Goal: Task Accomplishment & Management: Use online tool/utility

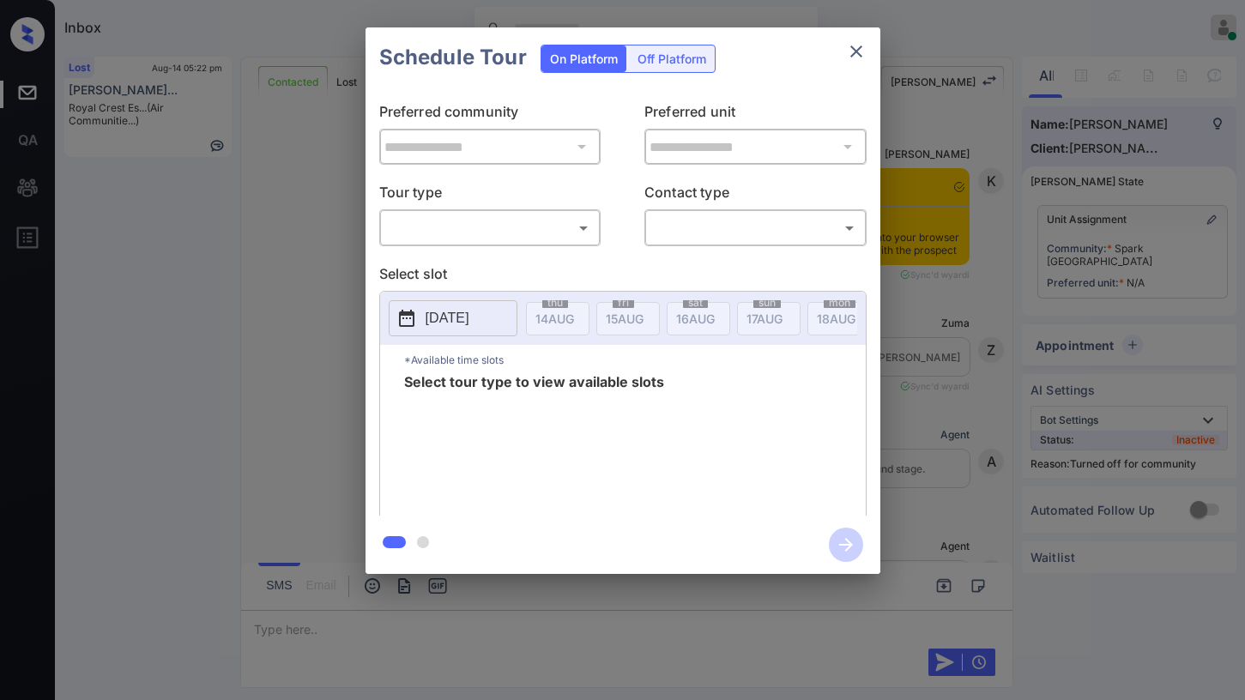
scroll to position [403, 0]
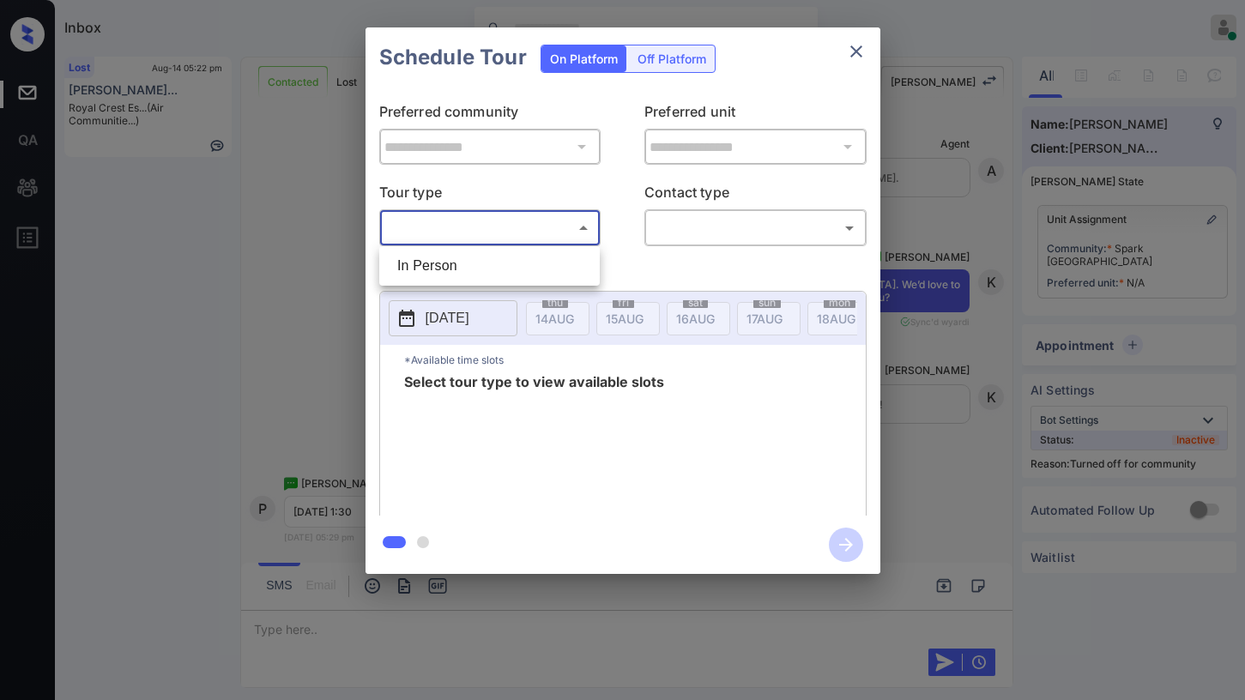
click at [434, 233] on body "Inbox Paolo Gabriel Online Set yourself offline Set yourself on break Profile S…" at bounding box center [622, 350] width 1245 height 700
click at [437, 270] on li "In Person" at bounding box center [490, 266] width 212 height 31
type input "********"
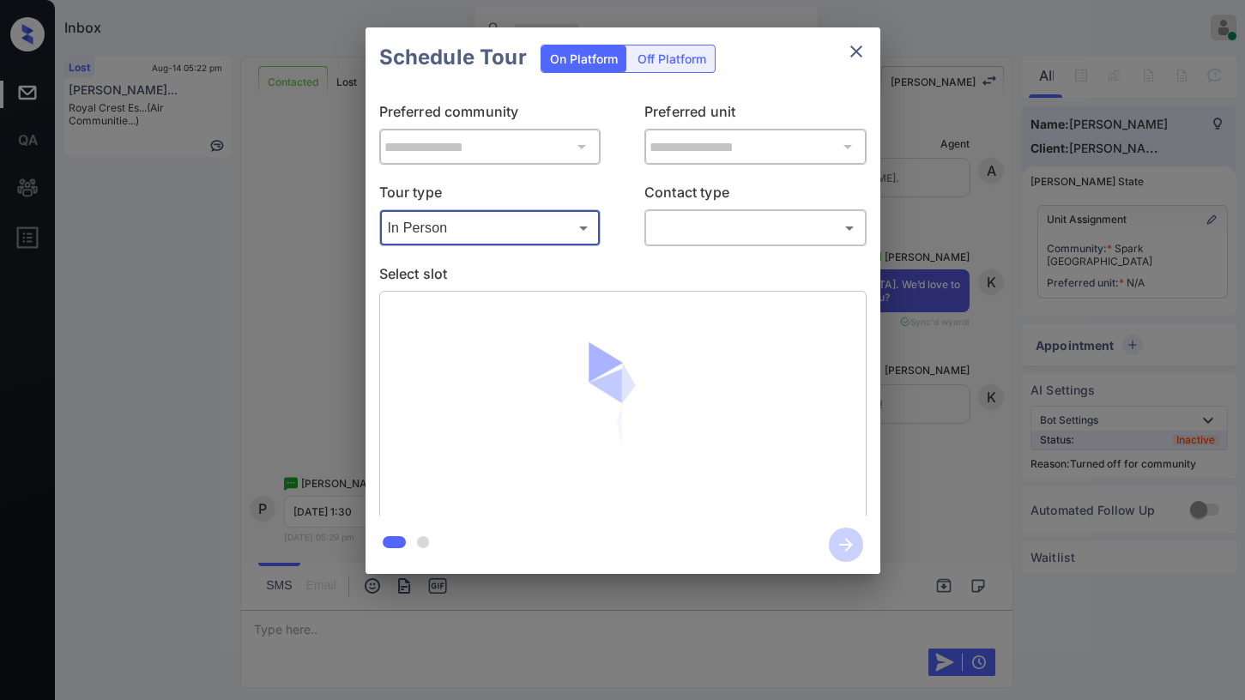
click at [635, 242] on div "Tour type In Person ******** ​ Contact type ​ ​" at bounding box center [623, 214] width 488 height 64
click at [679, 242] on body "Inbox Paolo Gabriel Online Set yourself offline Set yourself on break Profile S…" at bounding box center [622, 350] width 1245 height 700
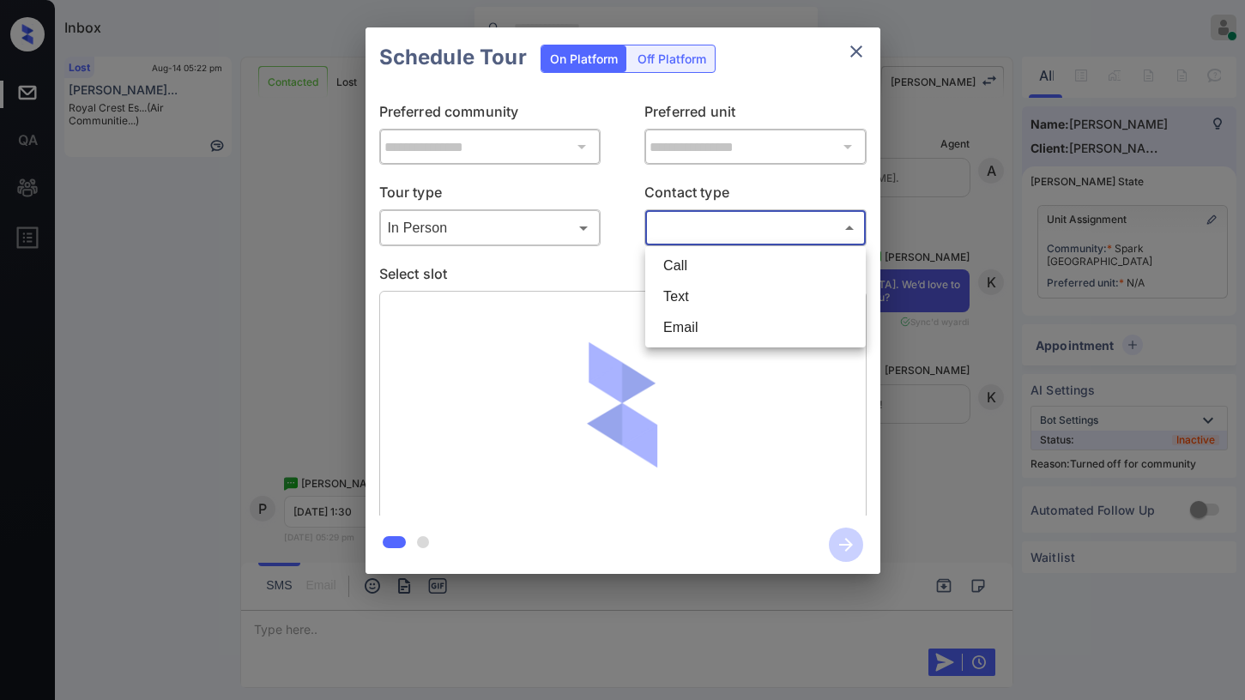
click at [682, 299] on li "Text" at bounding box center [756, 297] width 212 height 31
type input "****"
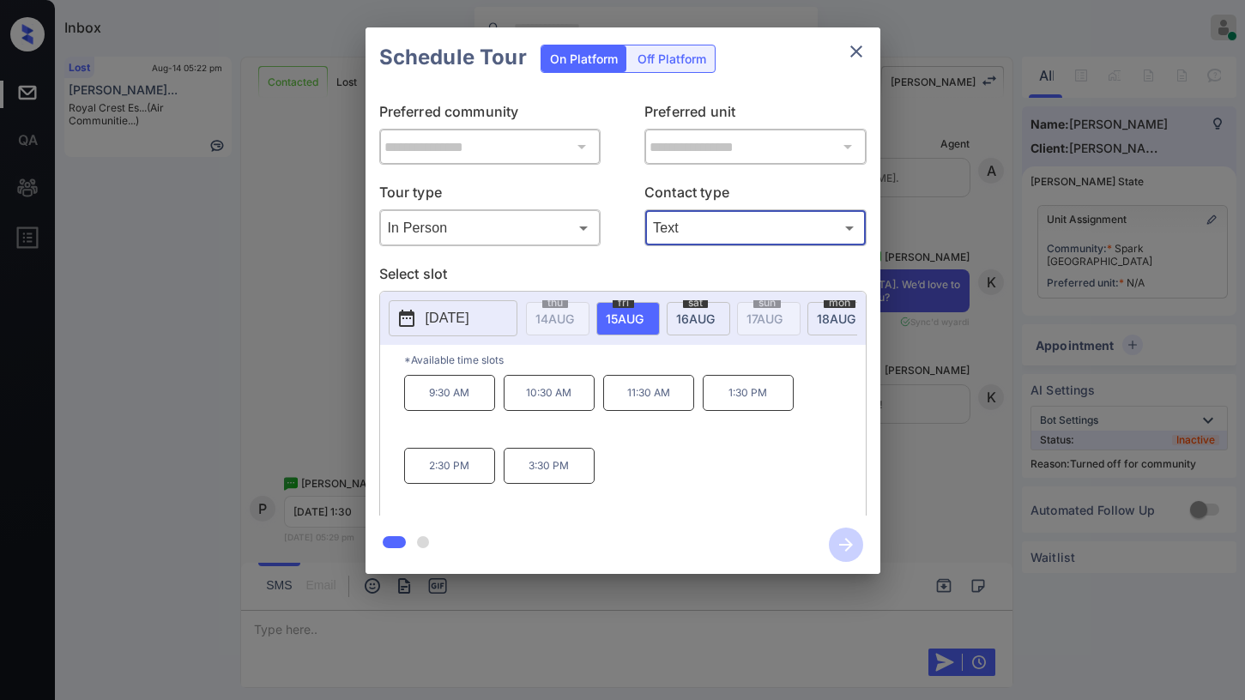
click at [860, 51] on icon "close" at bounding box center [856, 51] width 21 height 21
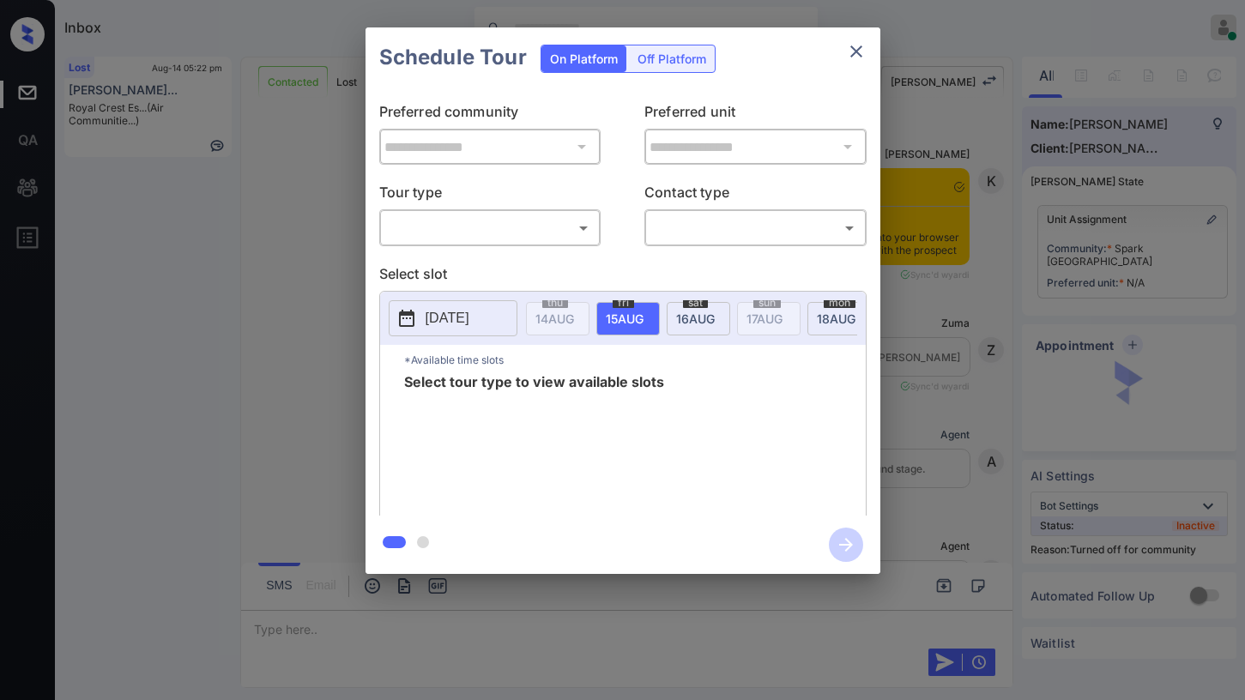
scroll to position [403, 0]
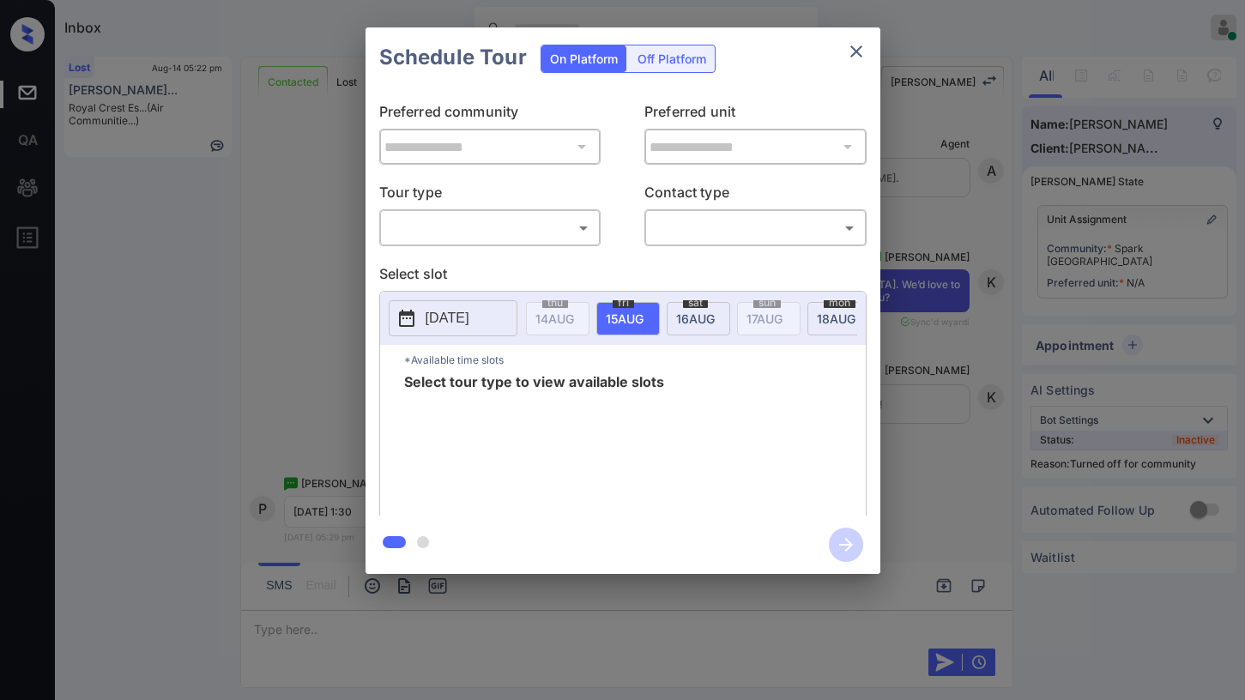
click at [559, 221] on body "Inbox Paolo Gabriel Online Set yourself offline Set yourself on break Profile S…" at bounding box center [622, 350] width 1245 height 700
click at [477, 272] on li "In Person" at bounding box center [490, 266] width 212 height 31
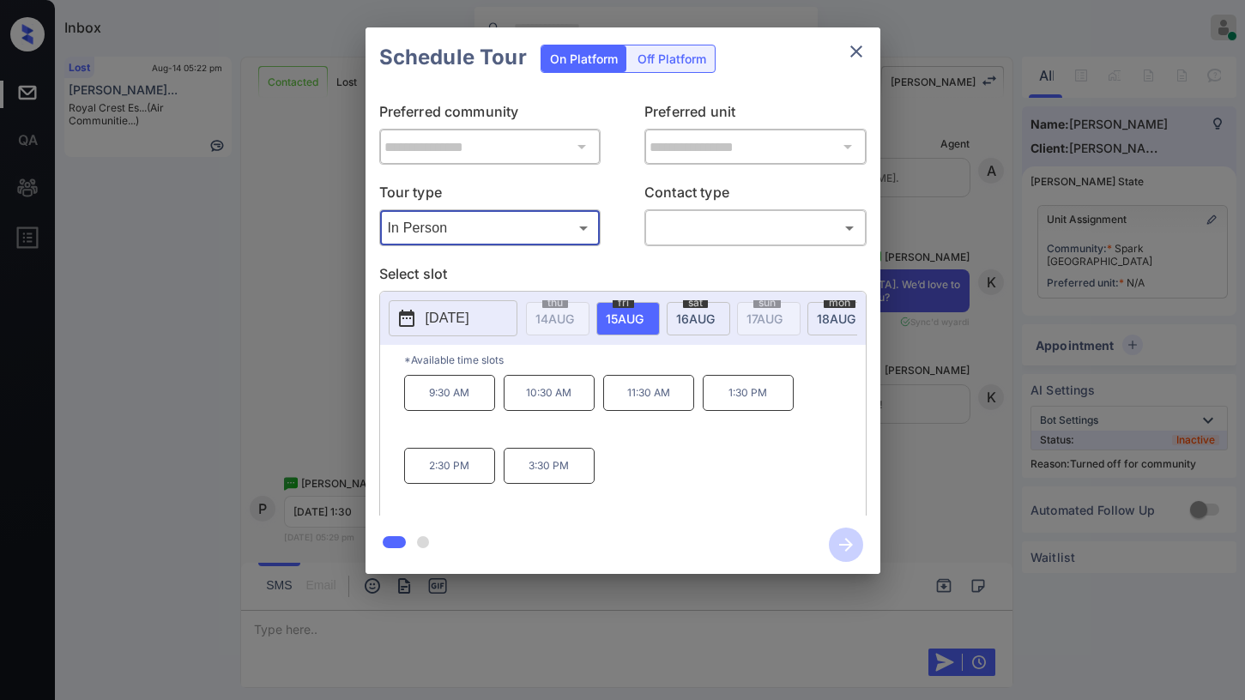
type input "********"
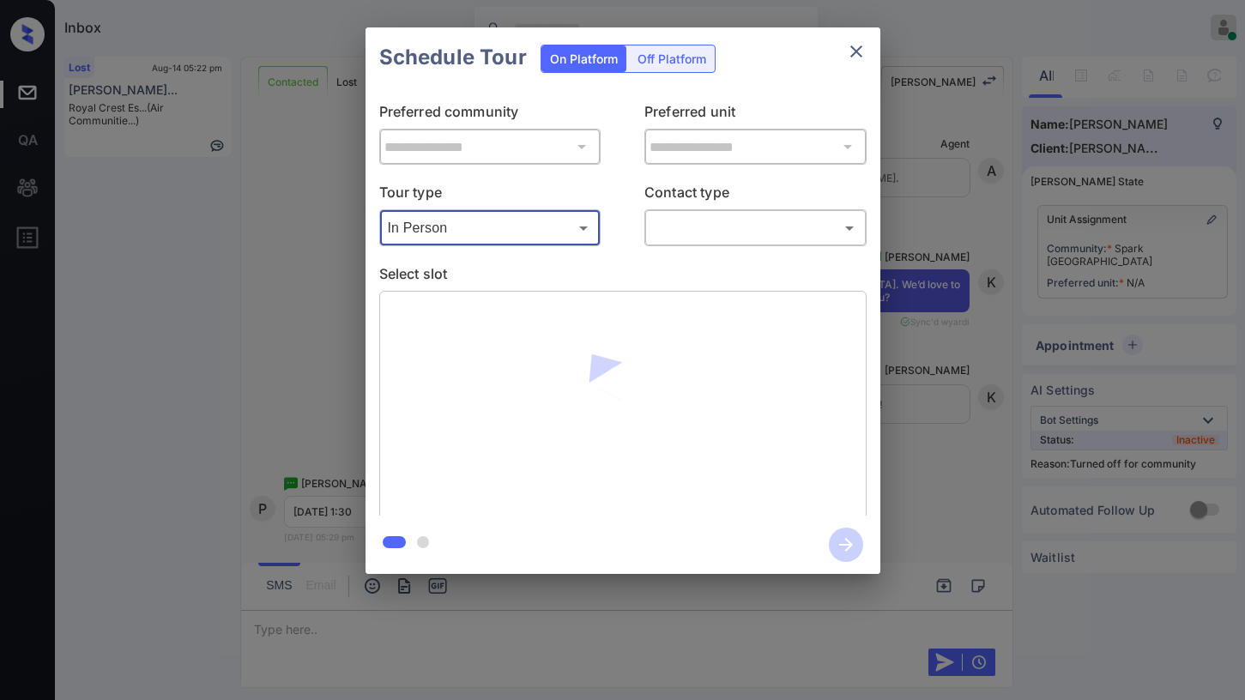
click at [673, 240] on body "Inbox Paolo Gabriel Online Set yourself offline Set yourself on break Profile S…" at bounding box center [622, 350] width 1245 height 700
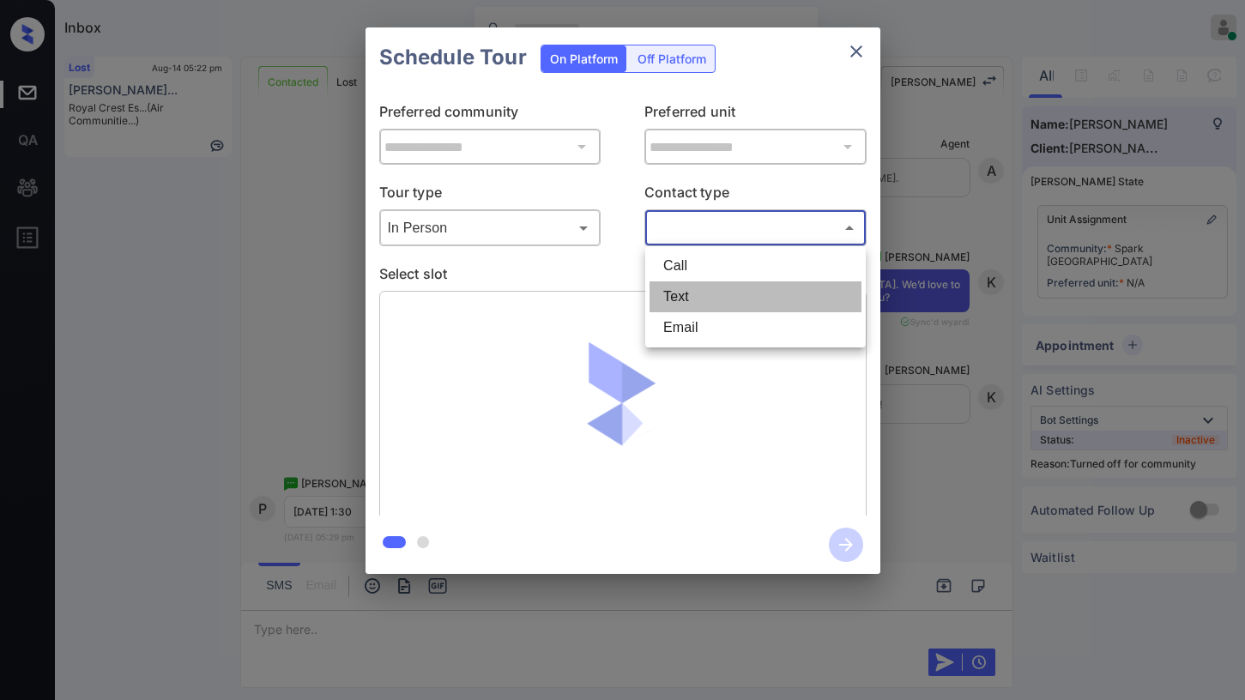
click at [669, 301] on li "Text" at bounding box center [756, 297] width 212 height 31
type input "****"
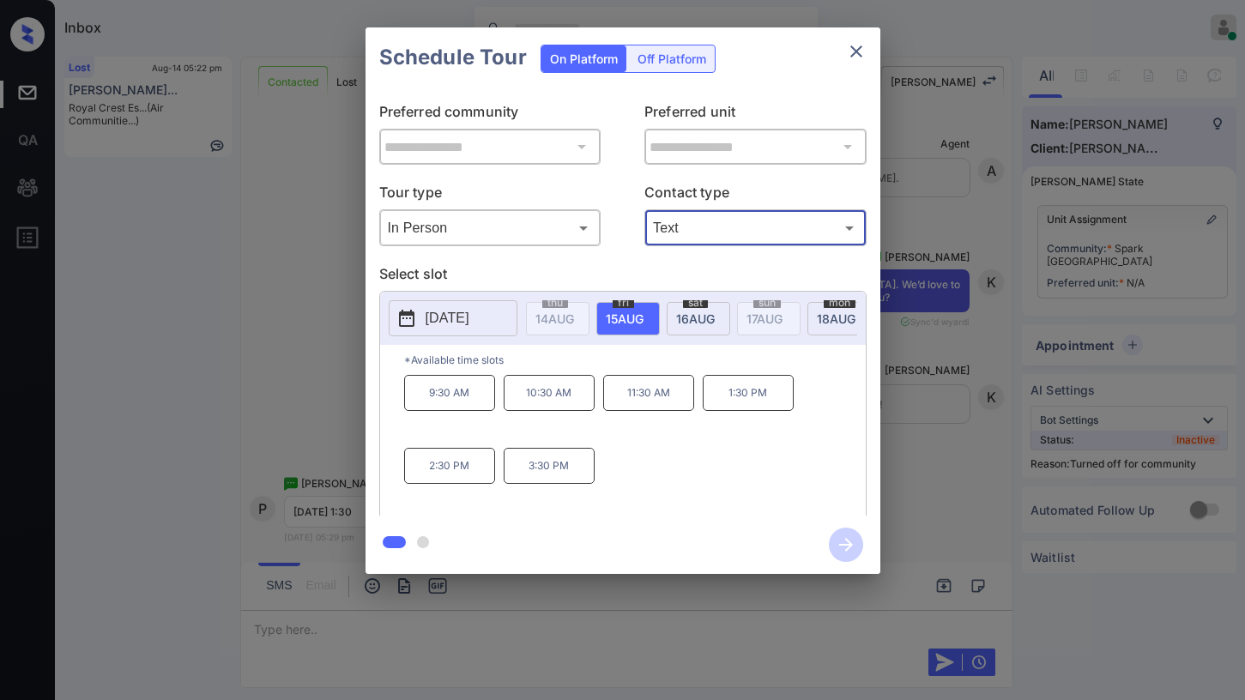
click at [859, 61] on icon "close" at bounding box center [856, 51] width 21 height 21
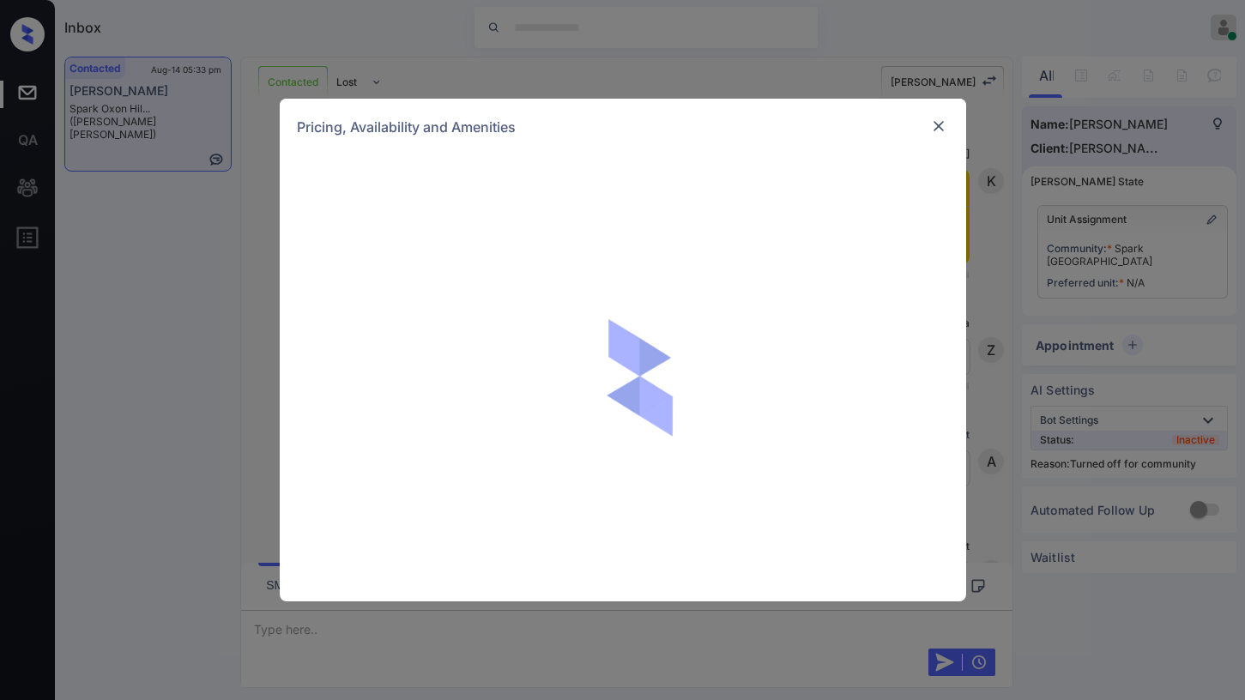
scroll to position [1312, 0]
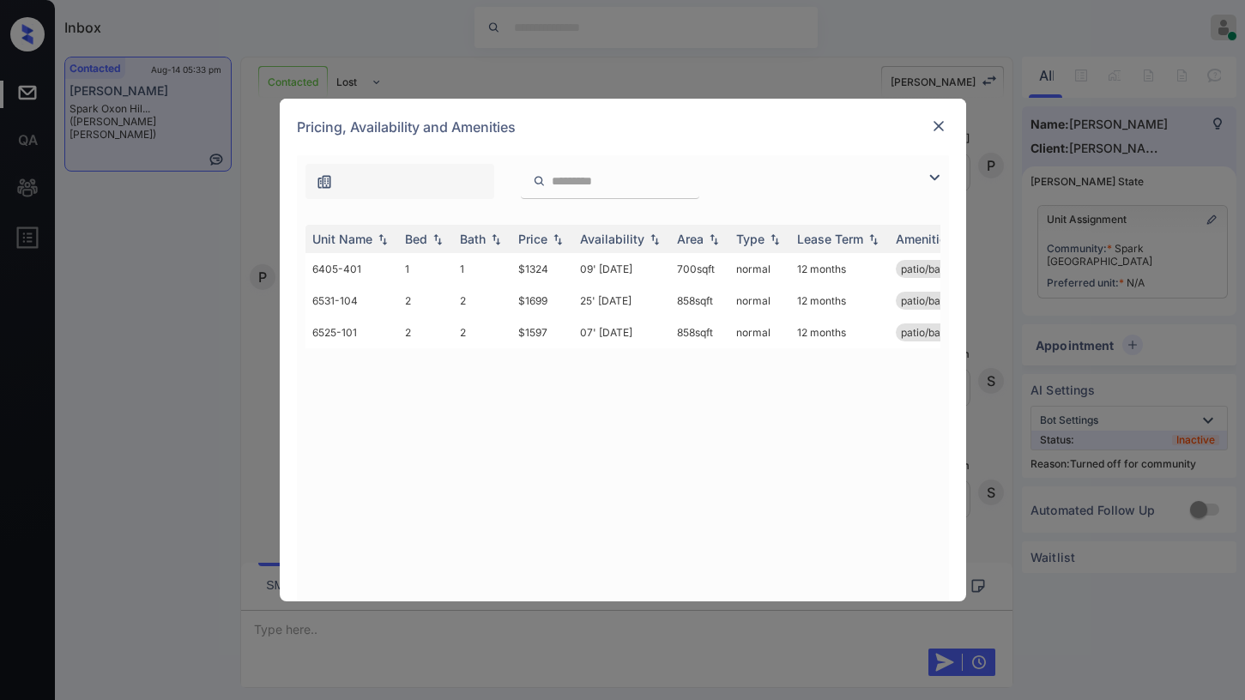
click at [930, 185] on img at bounding box center [934, 177] width 21 height 21
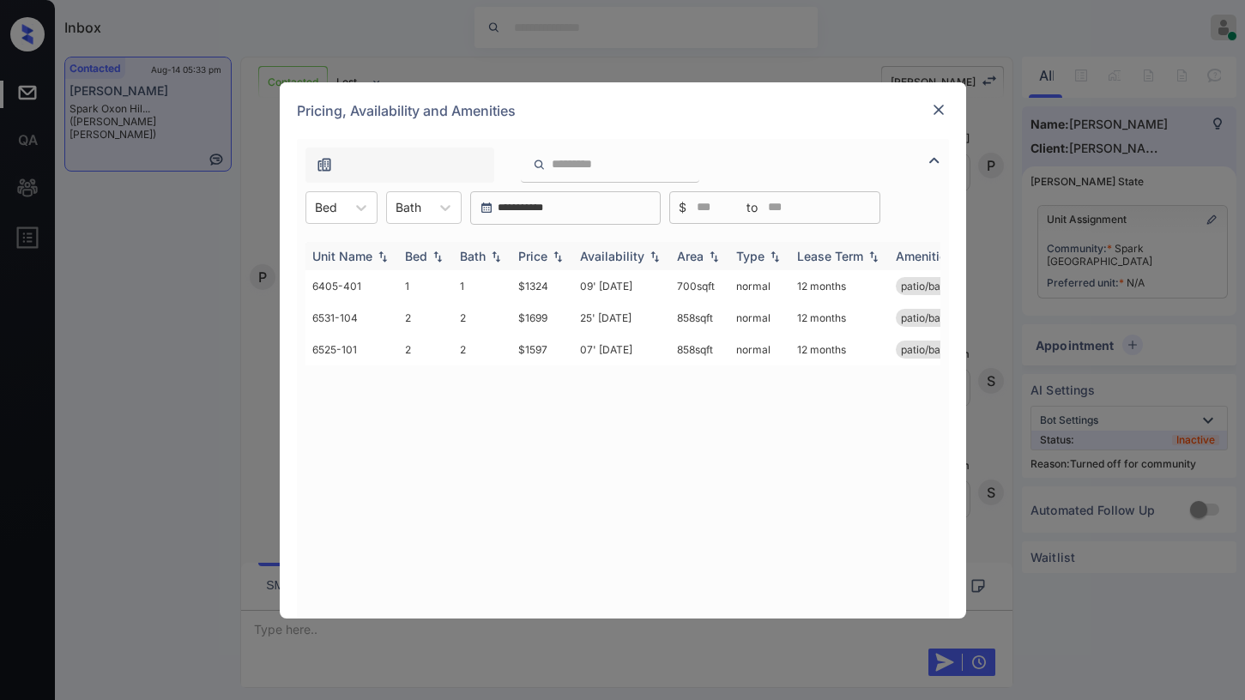
click at [536, 257] on div "Price" at bounding box center [532, 256] width 29 height 15
click at [535, 256] on div "Price" at bounding box center [532, 256] width 29 height 15
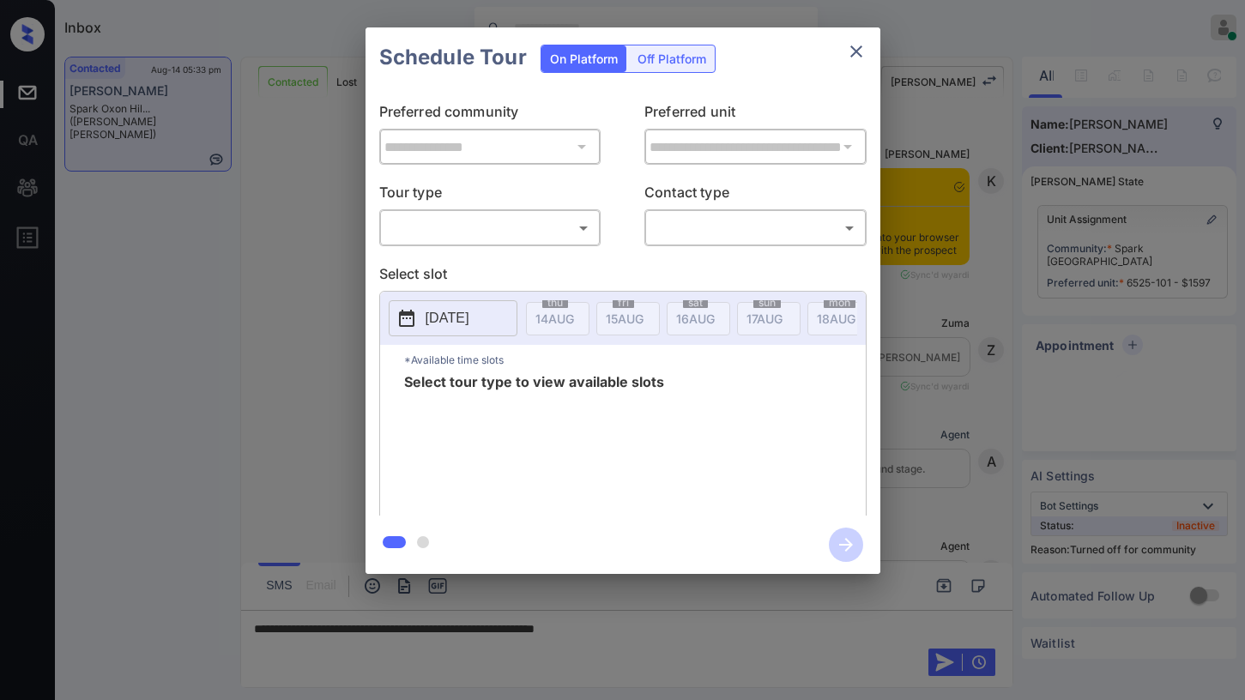
scroll to position [1424, 0]
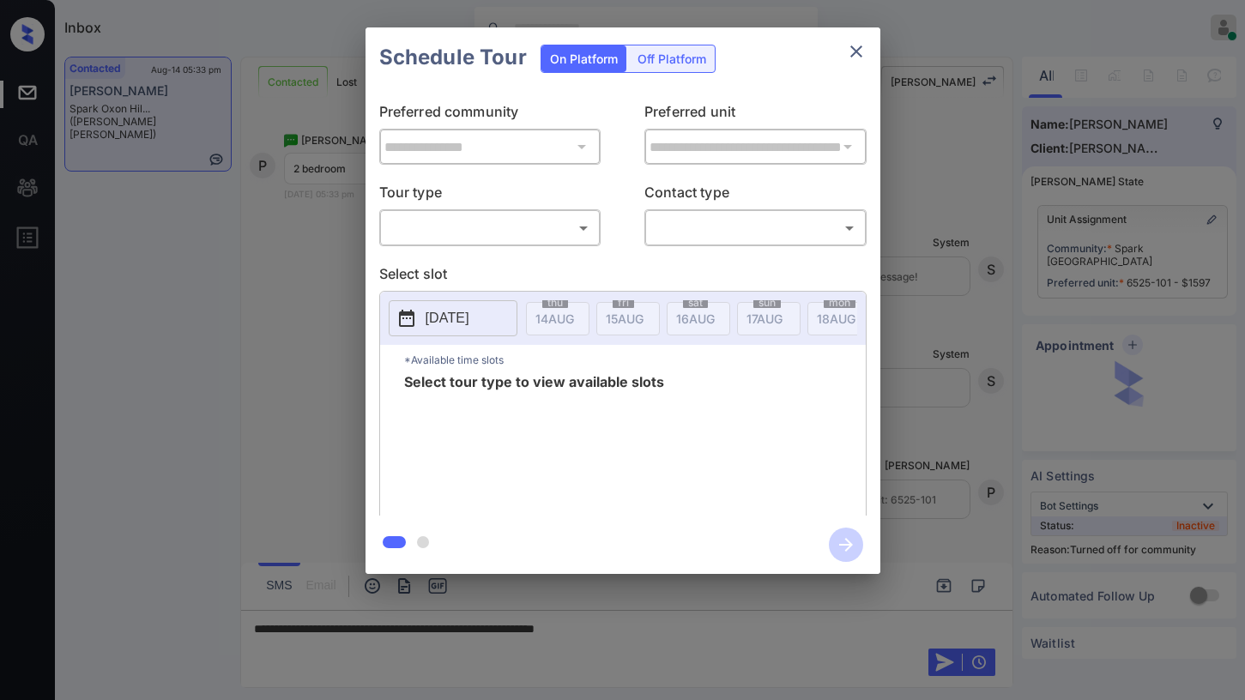
click at [555, 234] on body "Inbox [PERSON_NAME] Online Set yourself offline Set yourself on break Profile S…" at bounding box center [622, 350] width 1245 height 700
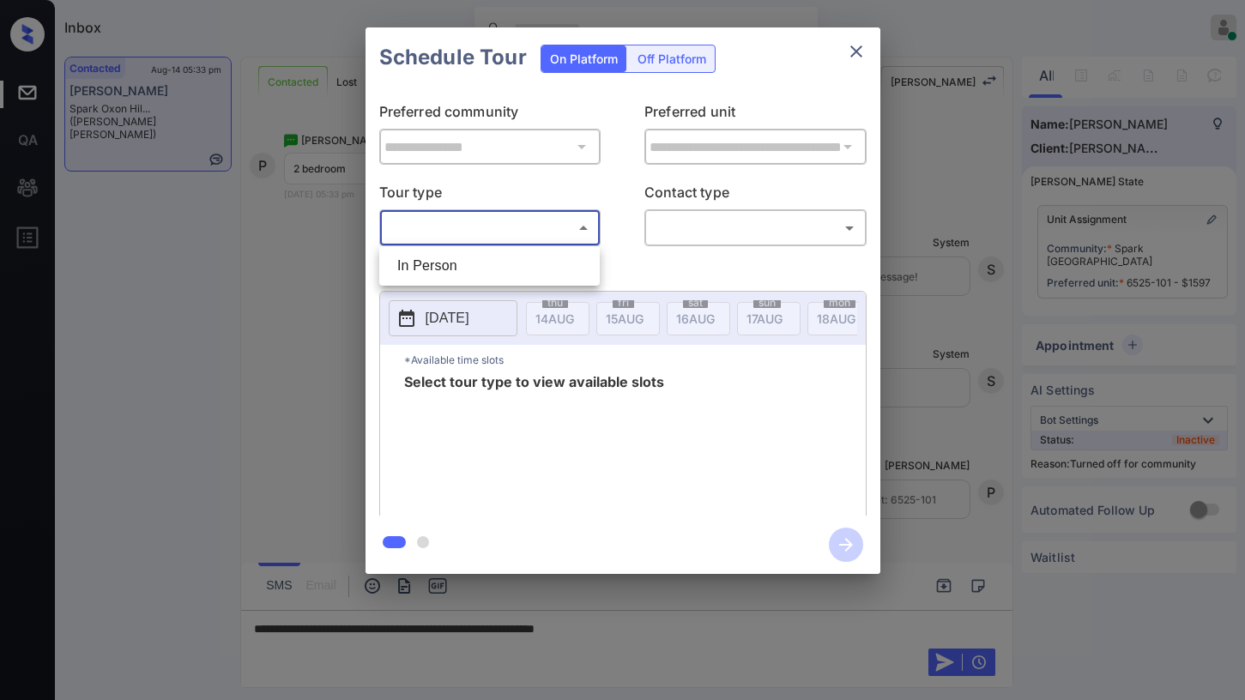
click at [542, 252] on li "In Person" at bounding box center [490, 266] width 212 height 31
type input "********"
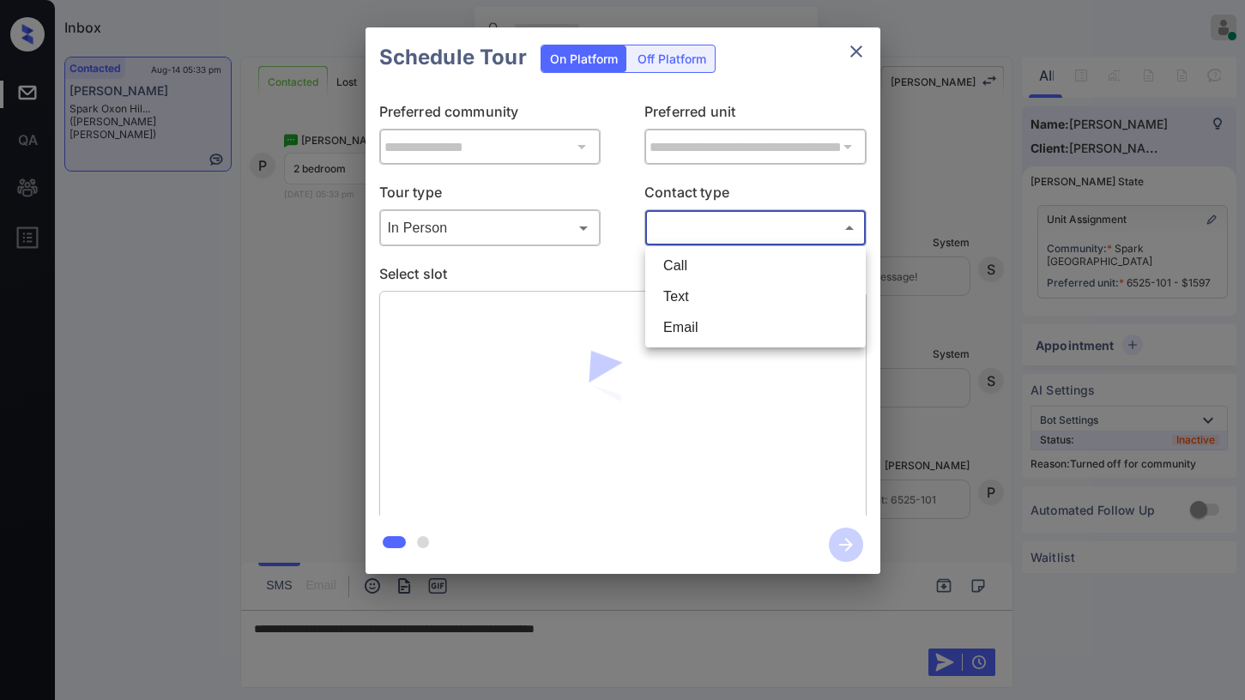
click at [737, 235] on body "Inbox [PERSON_NAME] Online Set yourself offline Set yourself on break Profile S…" at bounding box center [622, 350] width 1245 height 700
click at [715, 293] on li "Text" at bounding box center [756, 297] width 212 height 31
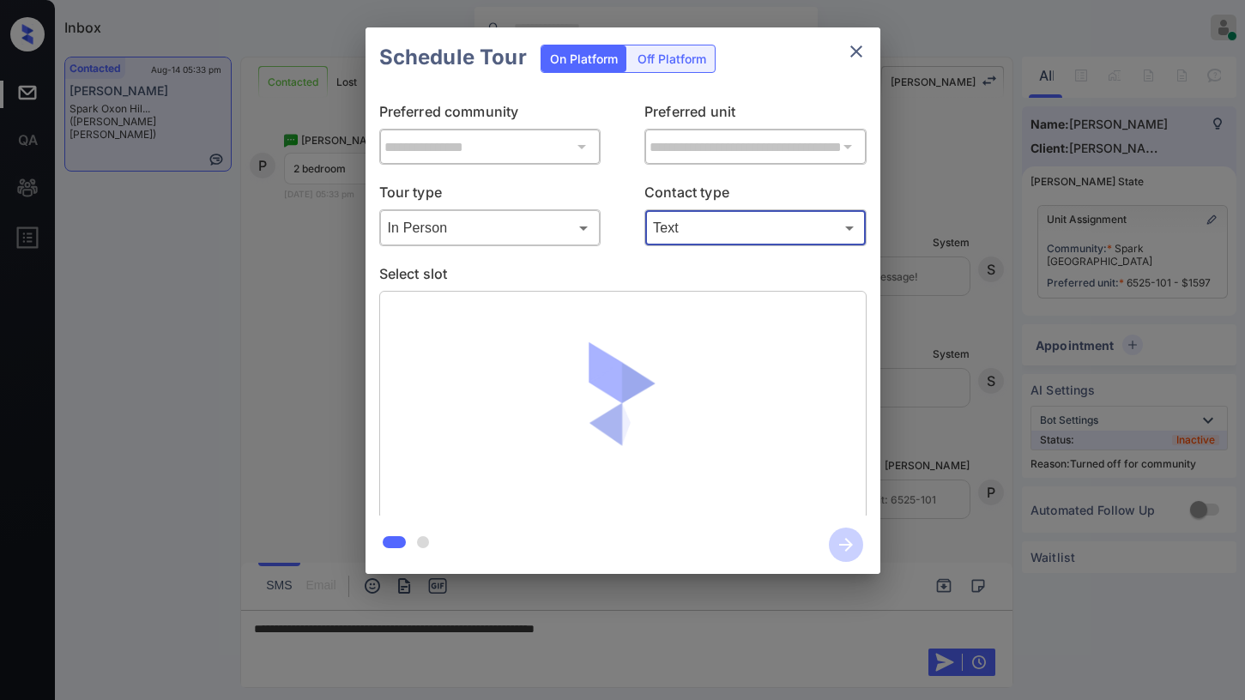
type input "****"
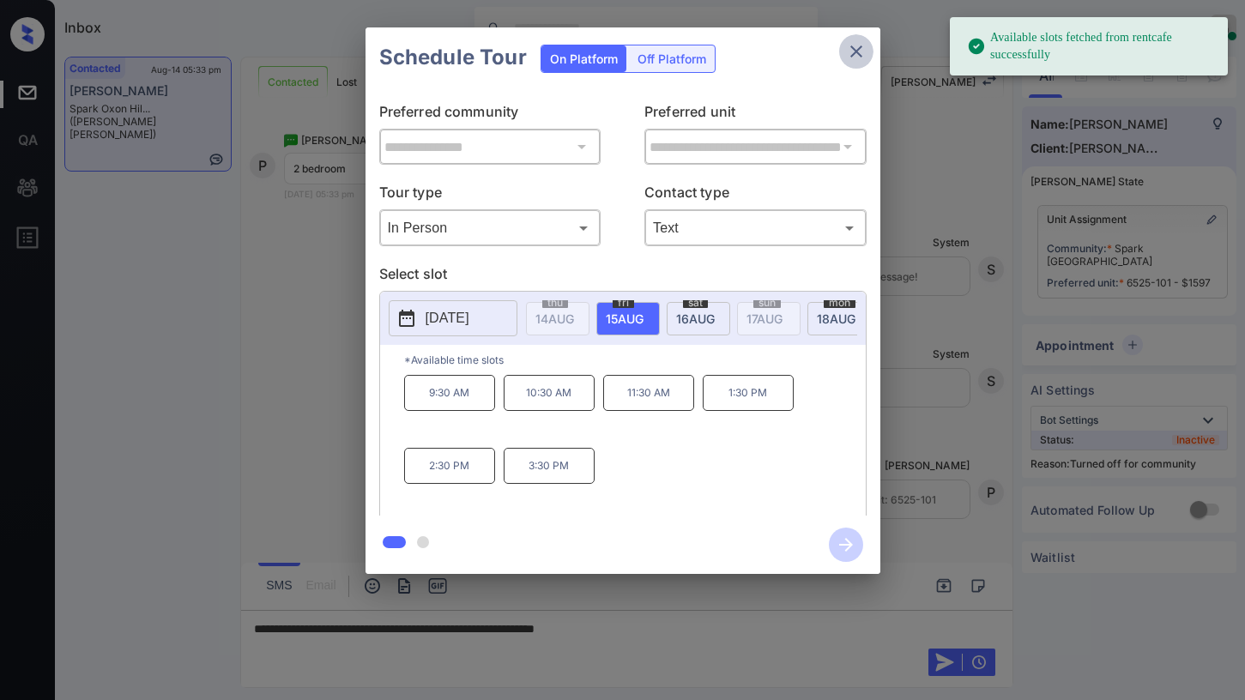
click at [850, 53] on icon "close" at bounding box center [856, 51] width 21 height 21
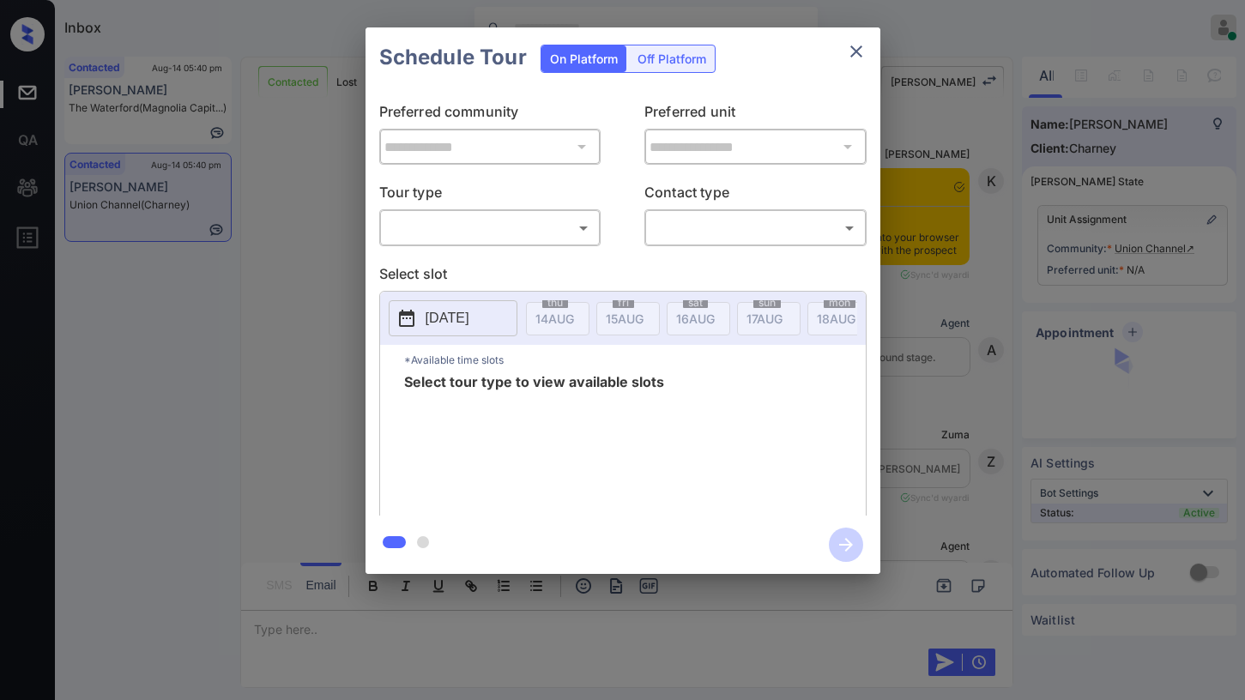
scroll to position [778, 0]
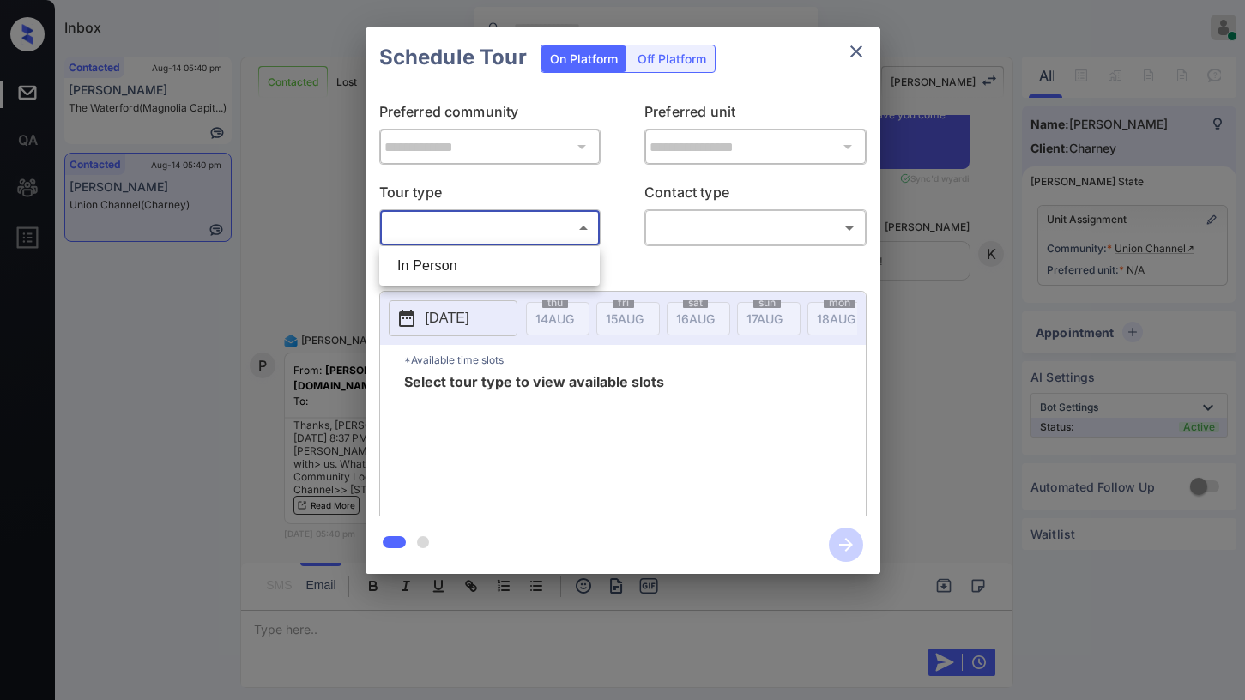
click at [564, 222] on body "Inbox Paolo Gabriel Online Set yourself offline Set yourself on break Profile S…" at bounding box center [622, 350] width 1245 height 700
click at [533, 269] on li "In Person" at bounding box center [490, 266] width 212 height 31
type input "********"
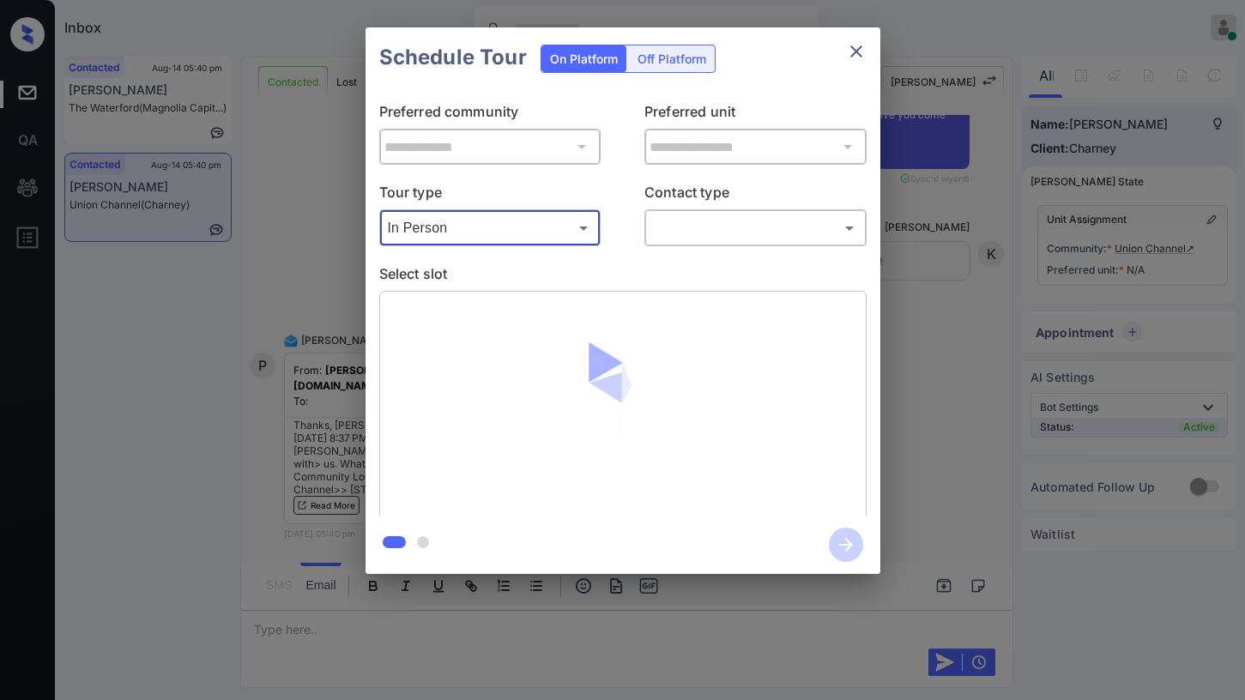
click at [717, 239] on body "Inbox Paolo Gabriel Online Set yourself offline Set yourself on break Profile S…" at bounding box center [622, 350] width 1245 height 700
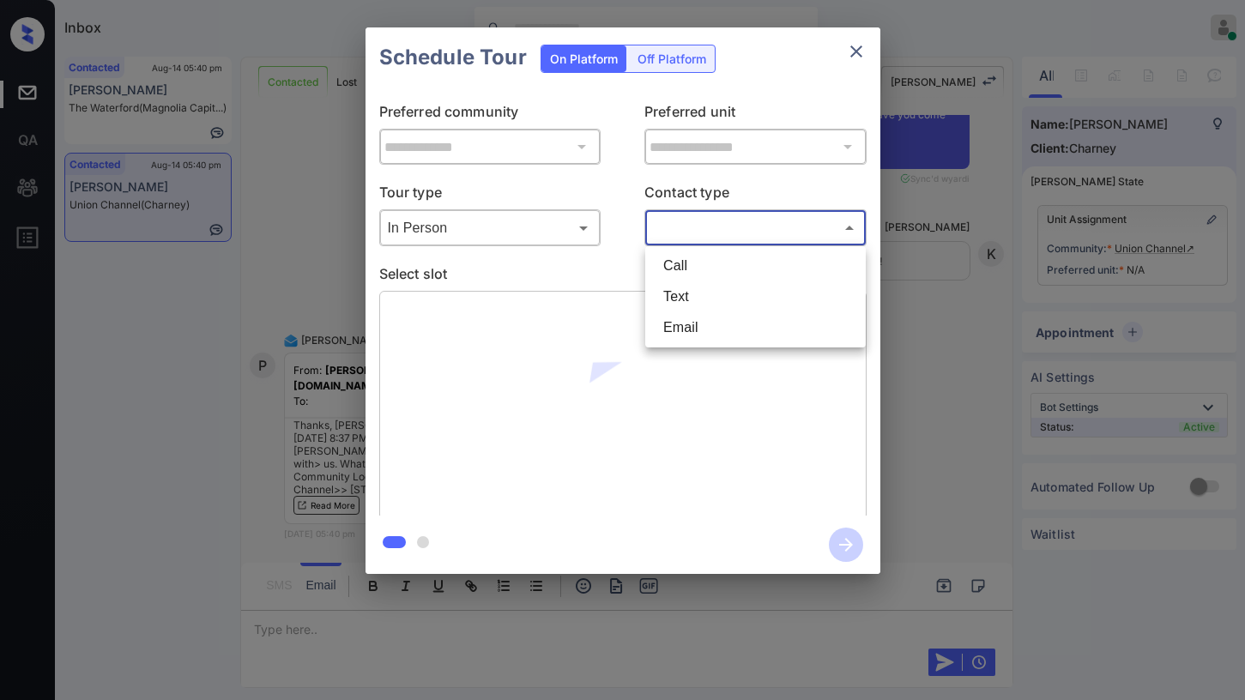
click at [710, 283] on li "Text" at bounding box center [756, 297] width 212 height 31
type input "****"
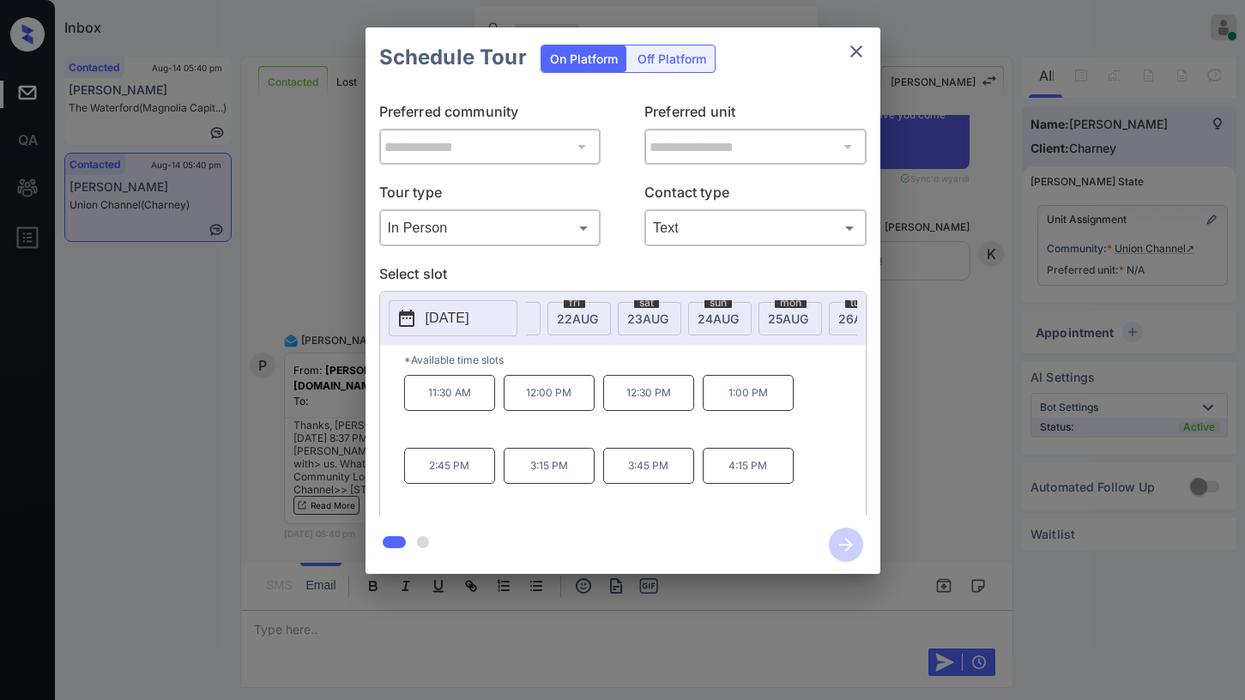
scroll to position [0, 554]
click at [728, 315] on div "sun 24 AUG" at bounding box center [708, 318] width 64 height 33
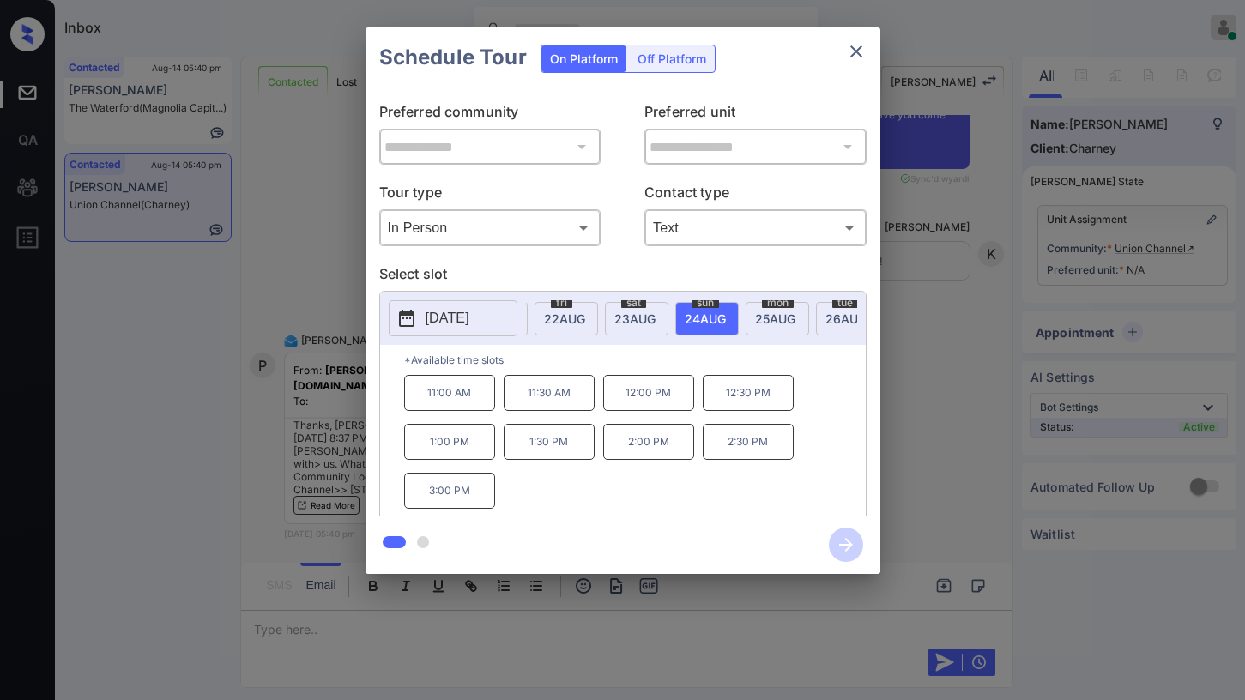
click at [864, 58] on icon "close" at bounding box center [856, 51] width 21 height 21
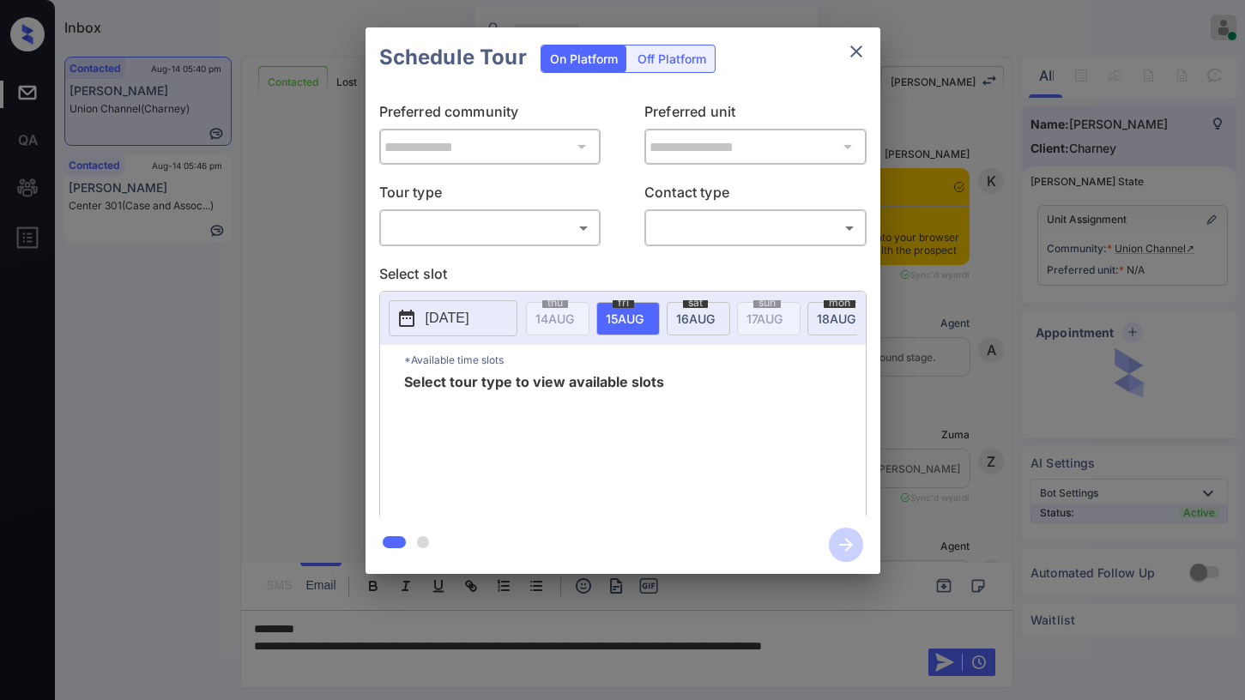
scroll to position [949, 0]
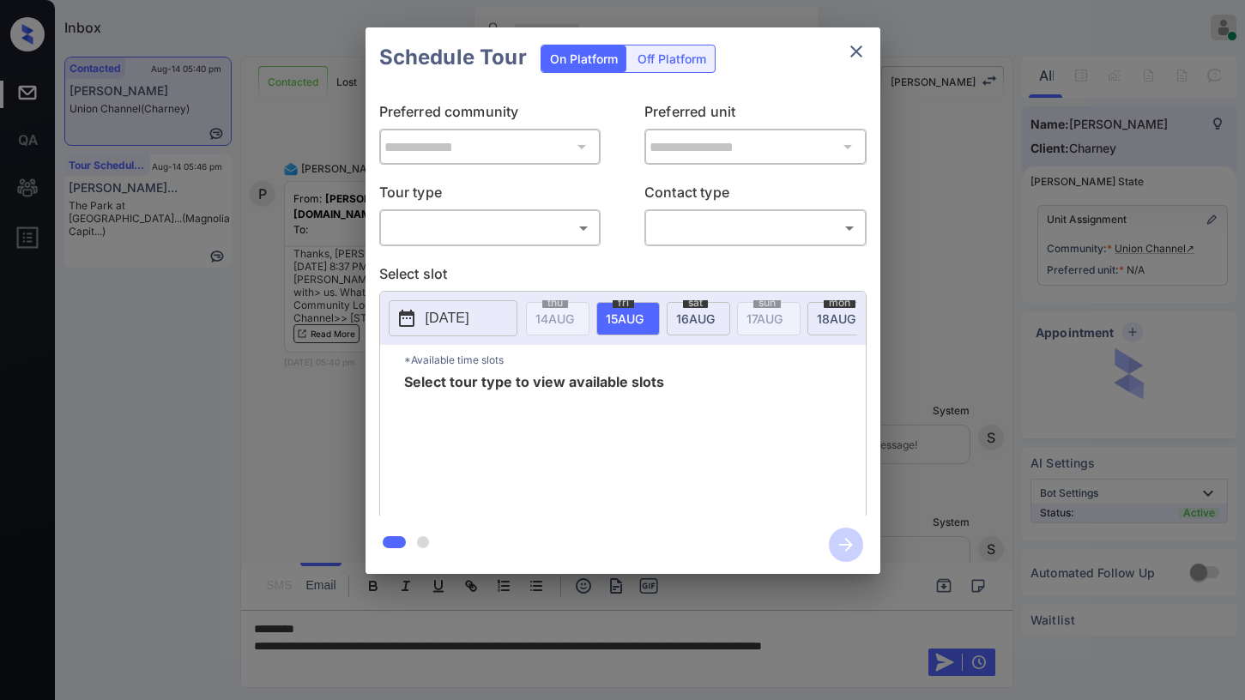
click at [545, 240] on body "Inbox [PERSON_NAME] Online Set yourself offline Set yourself on break Profile S…" at bounding box center [622, 350] width 1245 height 700
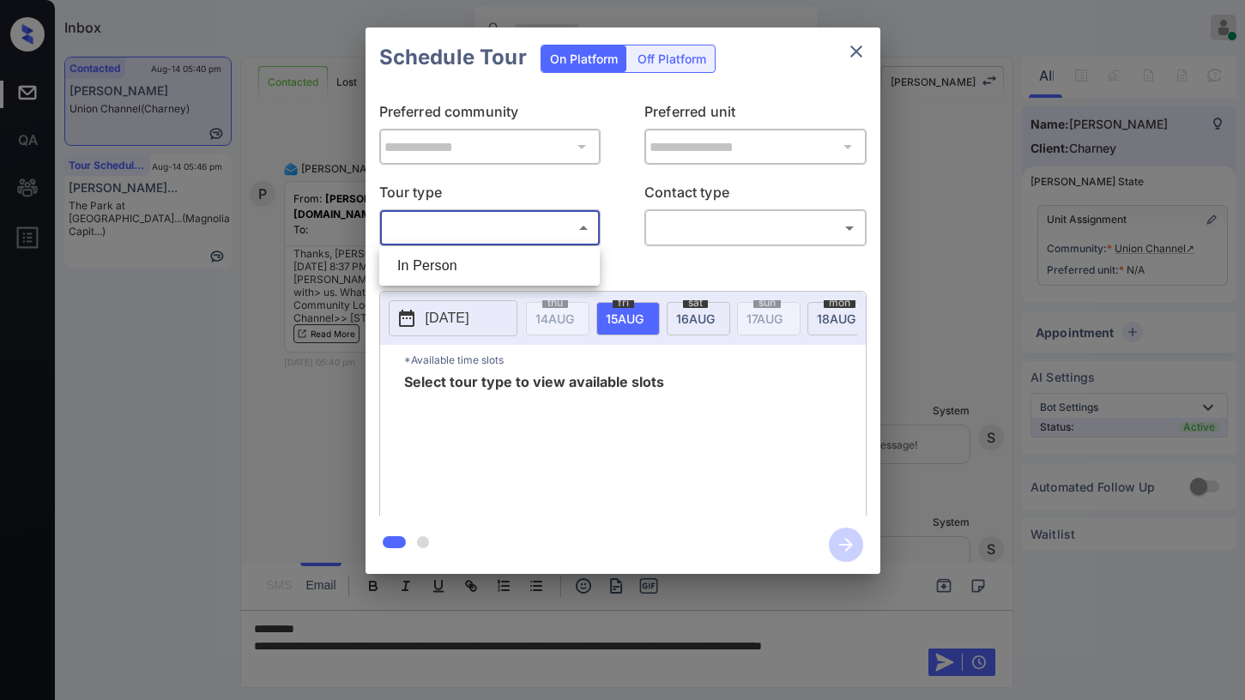
click at [518, 265] on li "In Person" at bounding box center [490, 266] width 212 height 31
type input "********"
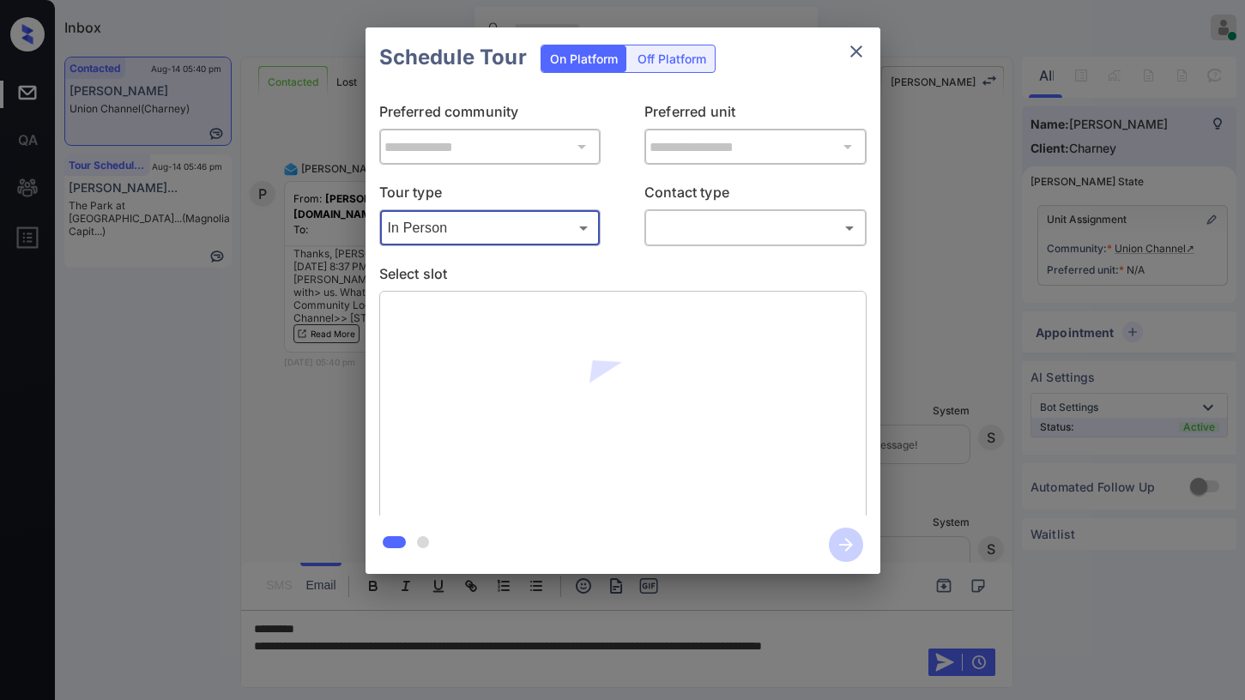
click at [705, 215] on body "Inbox [PERSON_NAME] Online Set yourself offline Set yourself on break Profile S…" at bounding box center [622, 350] width 1245 height 700
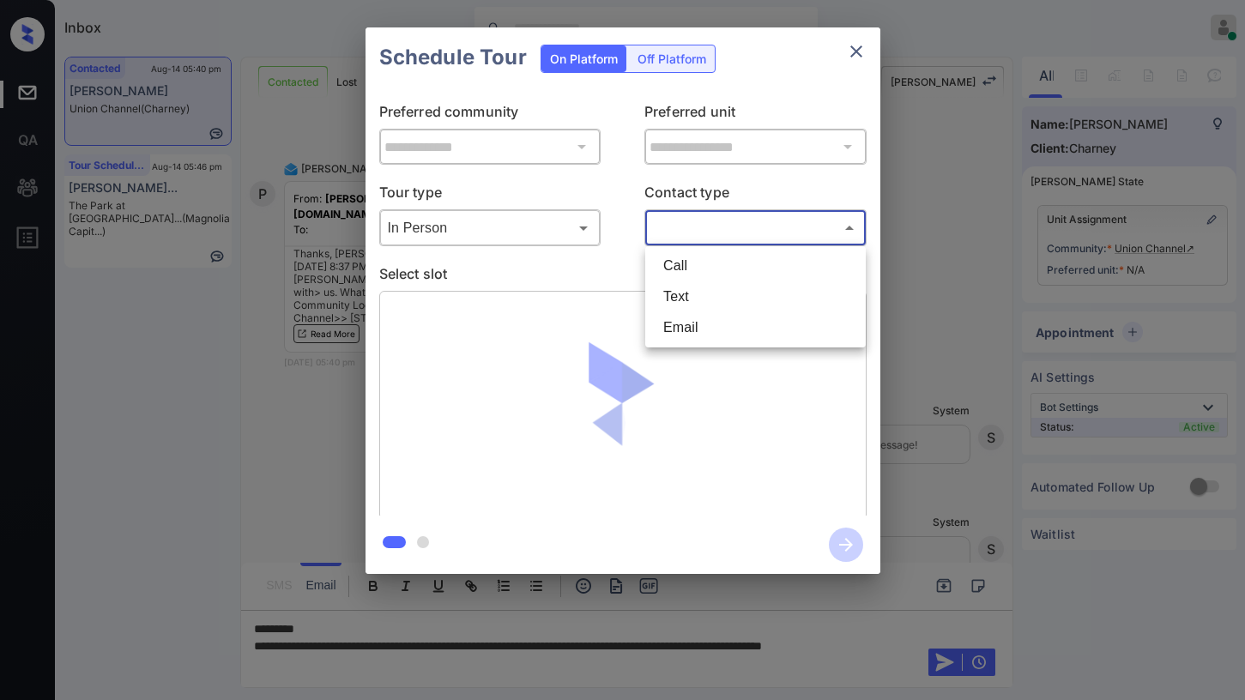
click at [741, 293] on li "Text" at bounding box center [756, 297] width 212 height 31
type input "****"
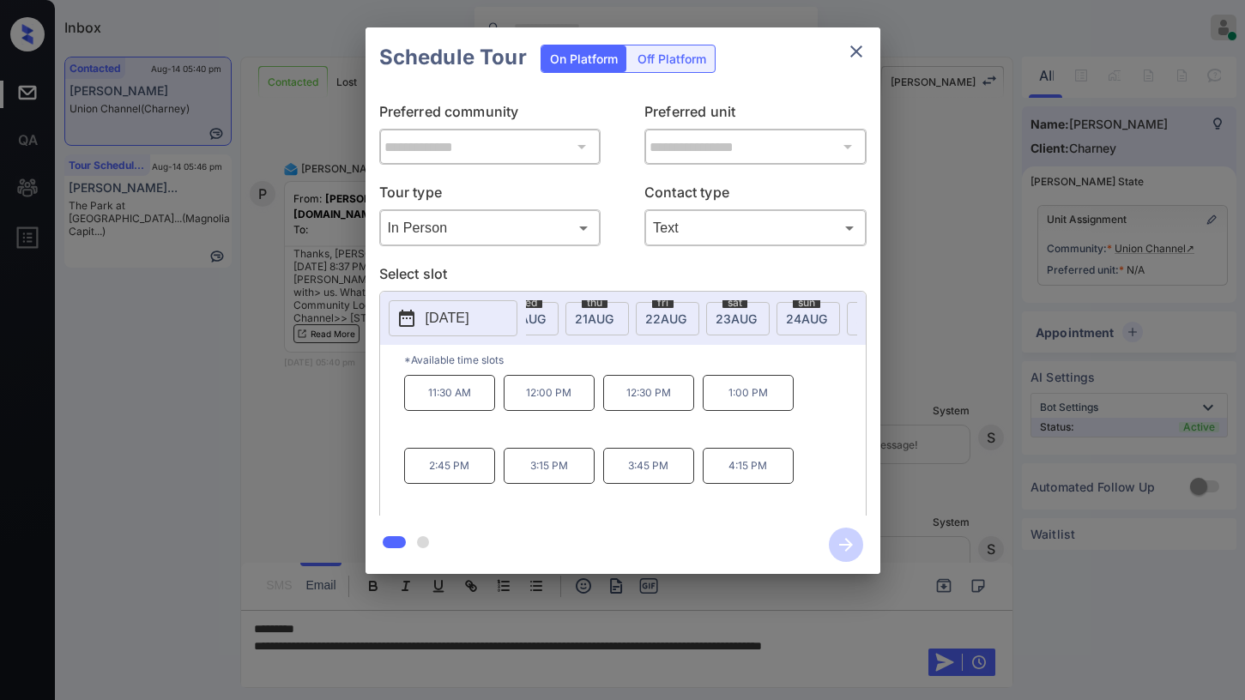
scroll to position [0, 466]
click at [108, 318] on span "[DATE]" at bounding box center [89, 319] width 39 height 15
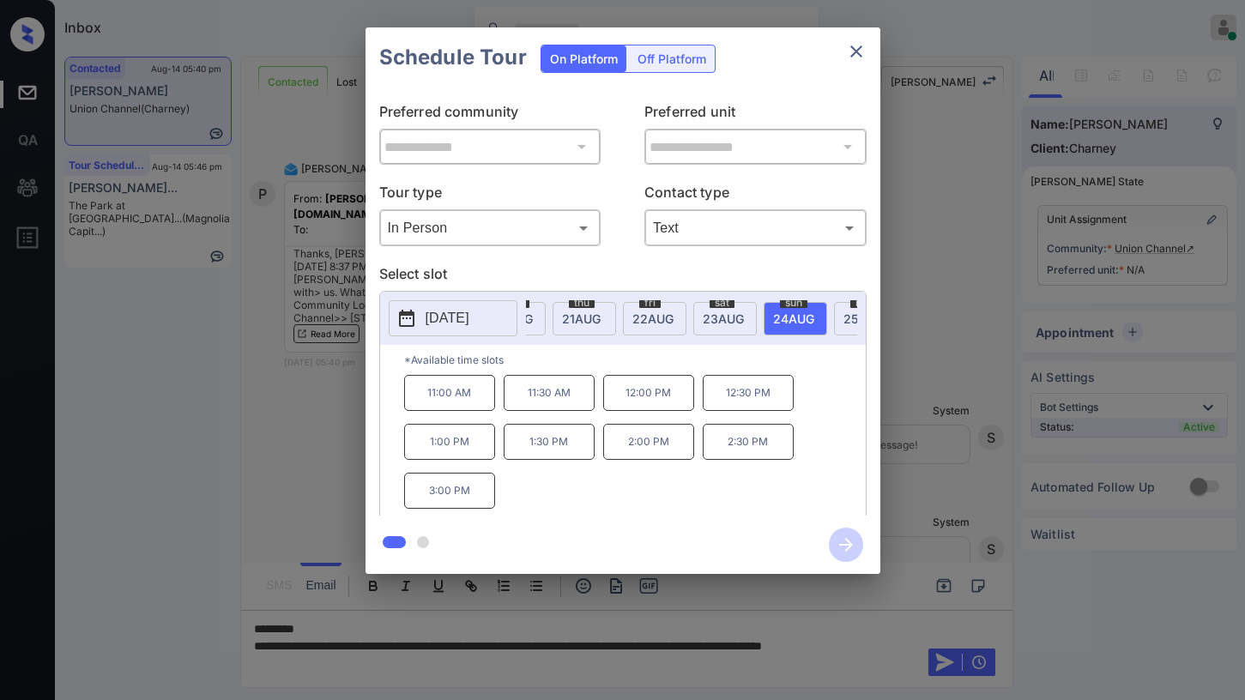
click at [864, 55] on icon "close" at bounding box center [856, 51] width 21 height 21
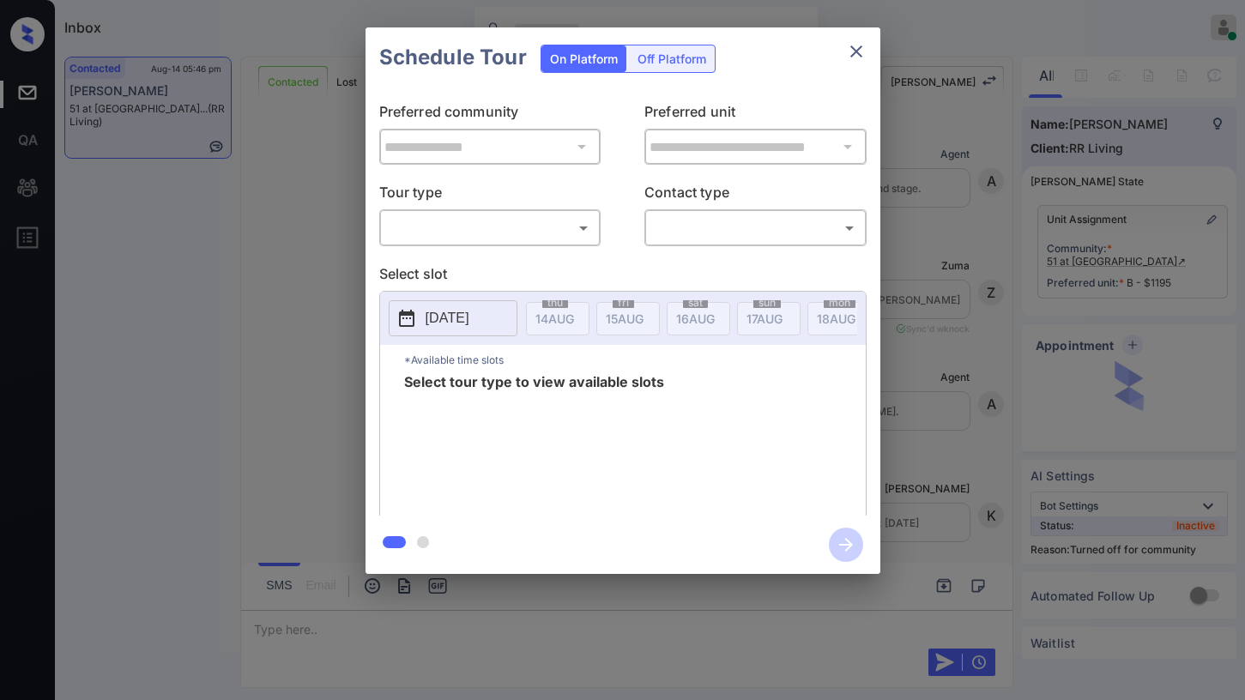
scroll to position [3182, 0]
click at [567, 234] on body "Inbox [PERSON_NAME] Online Set yourself offline Set yourself on break Profile S…" at bounding box center [622, 350] width 1245 height 700
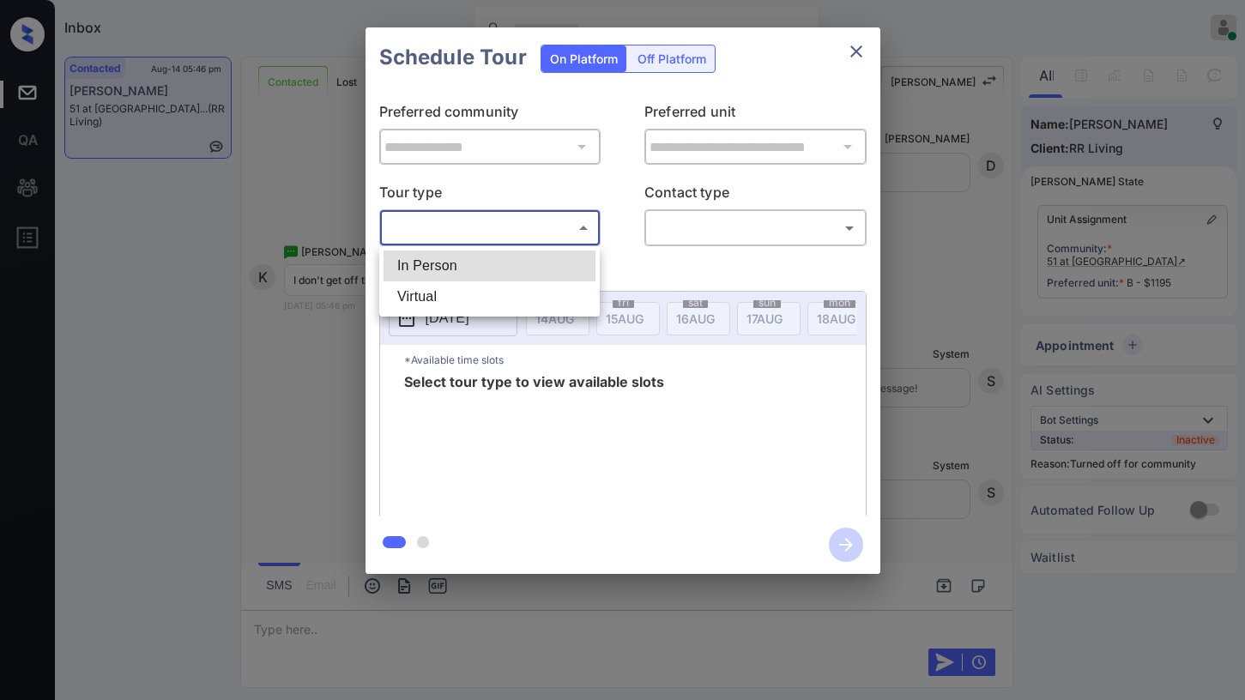
click at [507, 272] on li "In Person" at bounding box center [490, 266] width 212 height 31
type input "********"
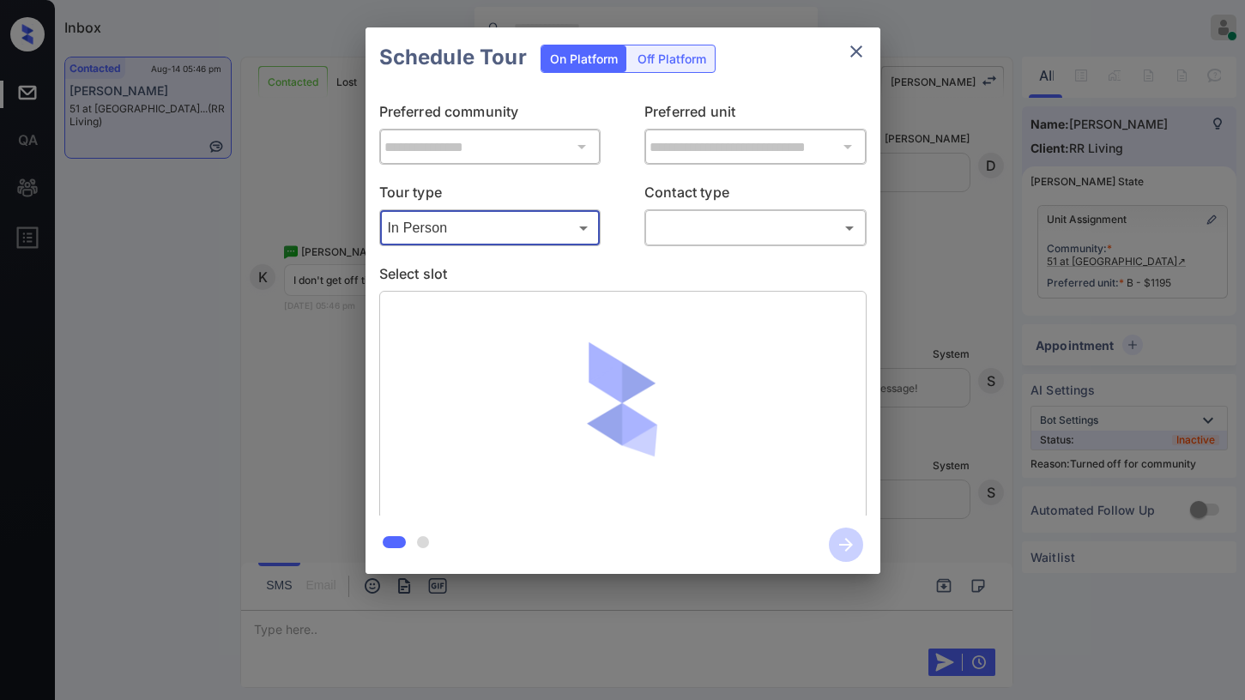
click at [729, 247] on div "**********" at bounding box center [623, 302] width 515 height 428
click at [727, 234] on body "Inbox [PERSON_NAME] Online Set yourself offline Set yourself on break Profile S…" at bounding box center [622, 350] width 1245 height 700
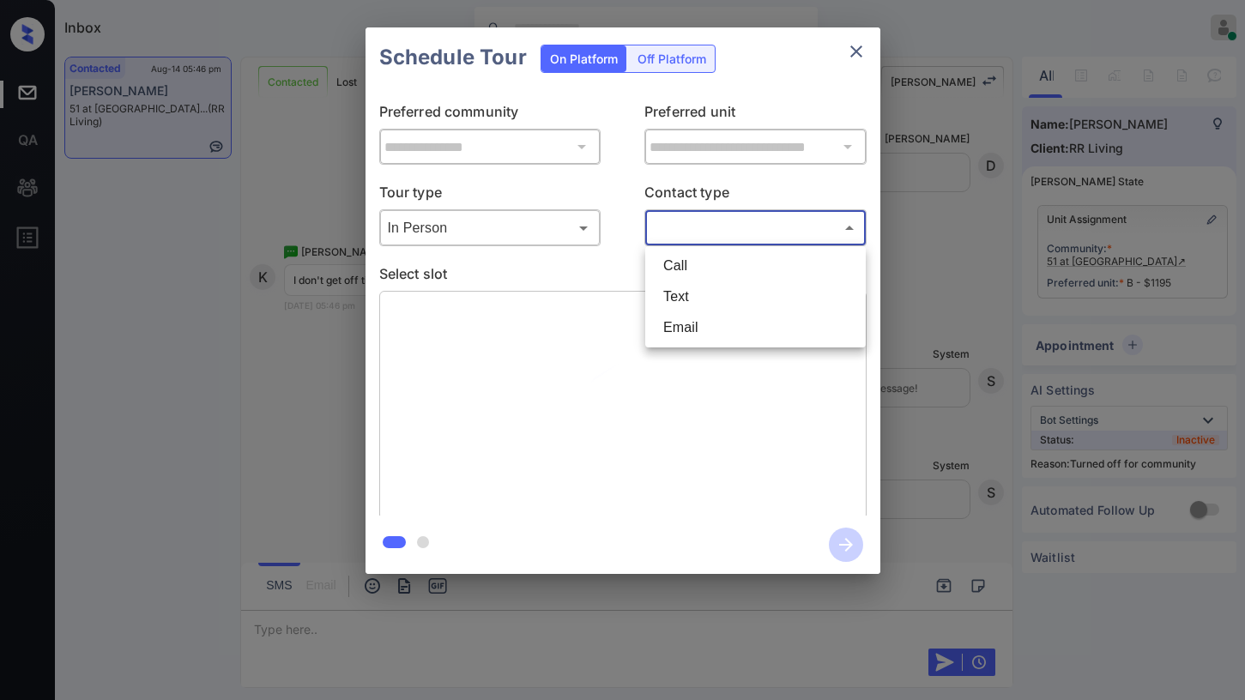
click at [722, 292] on li "Text" at bounding box center [756, 297] width 212 height 31
type input "****"
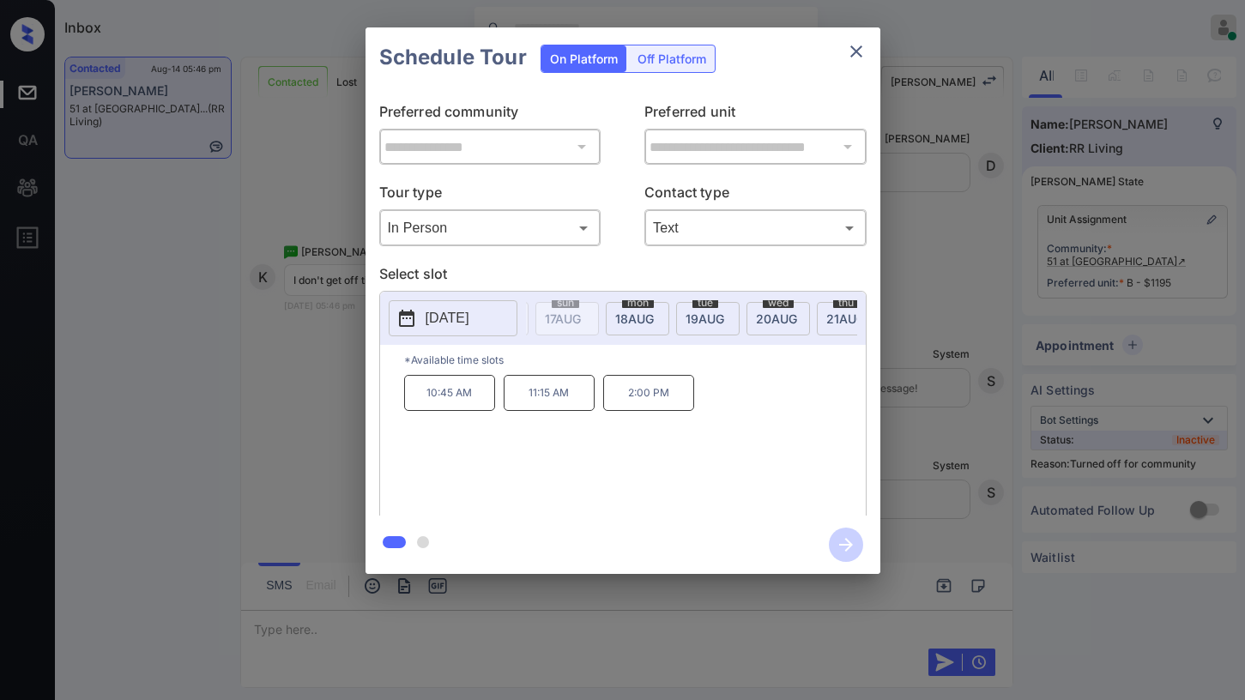
scroll to position [0, 214]
click at [361, 317] on span "[DATE]" at bounding box center [341, 319] width 39 height 15
click at [361, 312] on span "19 AUG" at bounding box center [341, 319] width 39 height 15
click at [766, 327] on div "wed 20 AUG" at bounding box center [767, 318] width 64 height 33
click at [795, 320] on div "wed 20 AUG" at bounding box center [767, 318] width 64 height 33
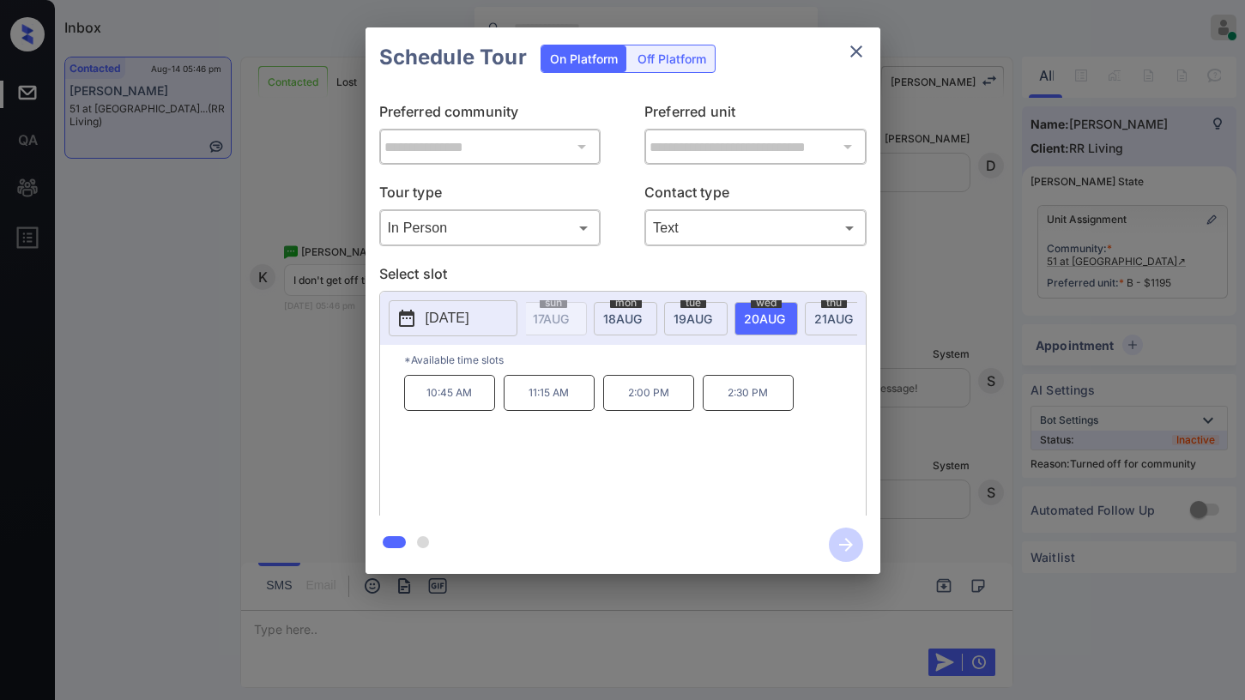
click at [809, 319] on div "thu 21 AUG" at bounding box center [837, 318] width 64 height 33
click at [698, 327] on div "mon 25 AUG" at bounding box center [715, 318] width 64 height 33
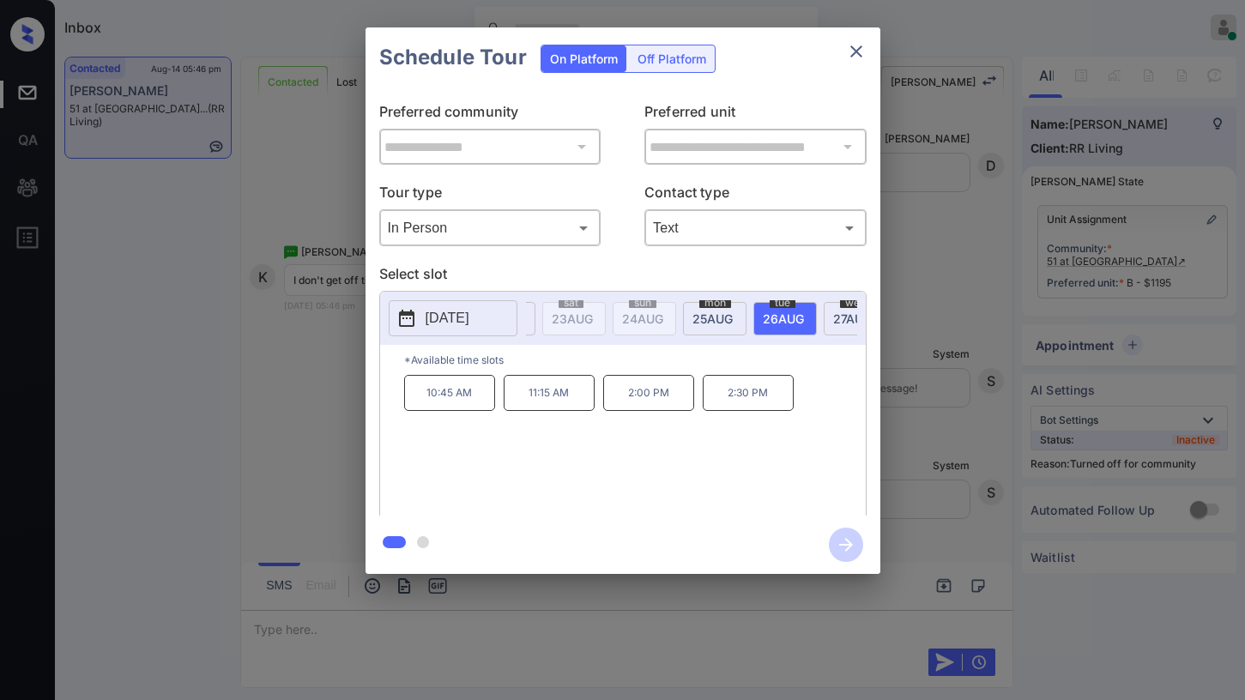
scroll to position [0, 768]
click at [681, 321] on div "wed 27 AUG" at bounding box center [705, 318] width 64 height 33
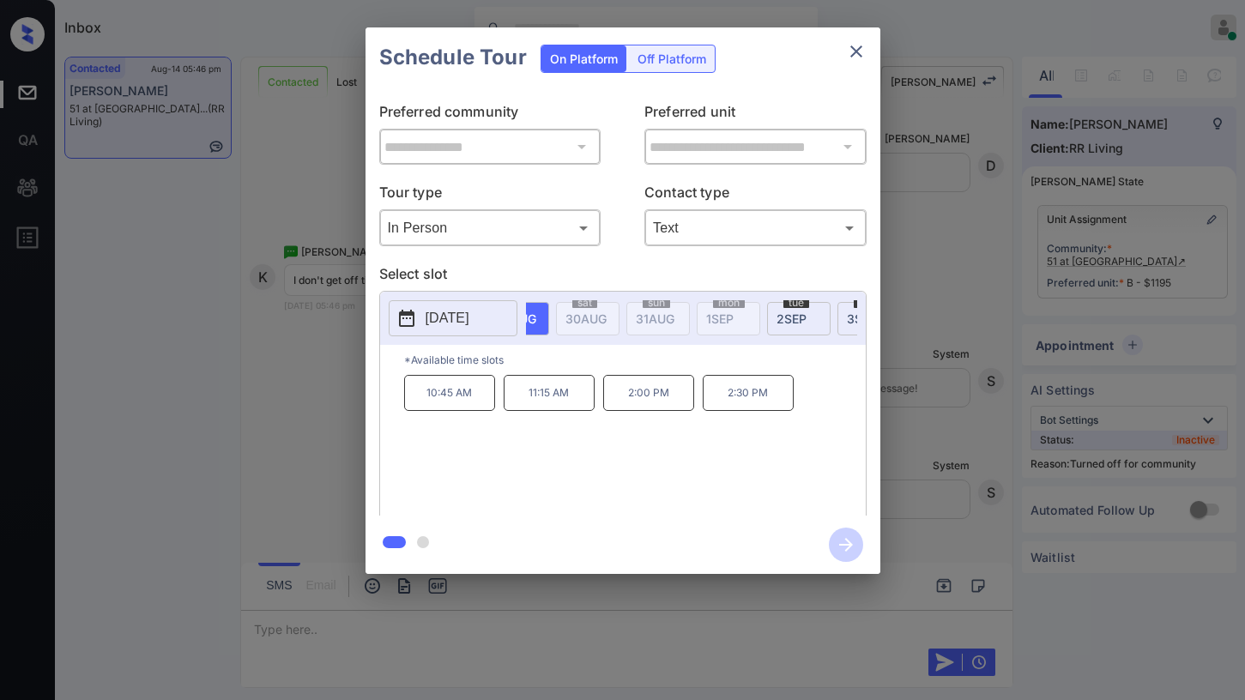
scroll to position [0, 1121]
click at [850, 56] on icon "close" at bounding box center [856, 51] width 21 height 21
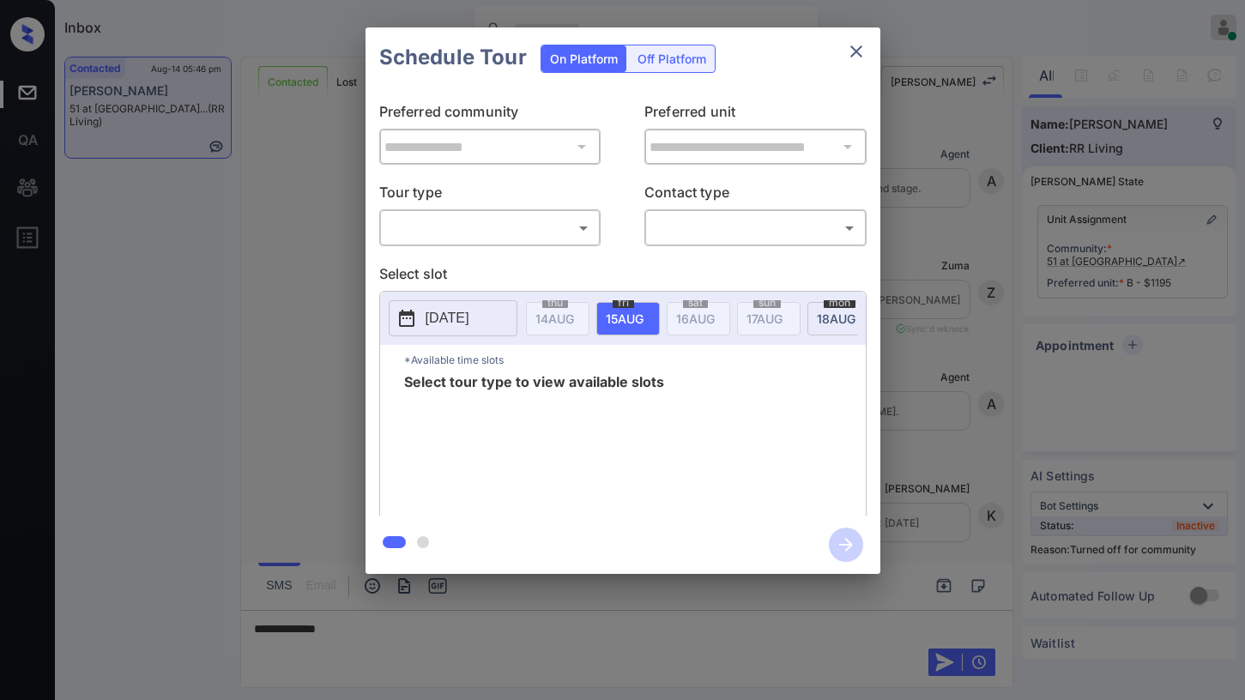
scroll to position [3182, 0]
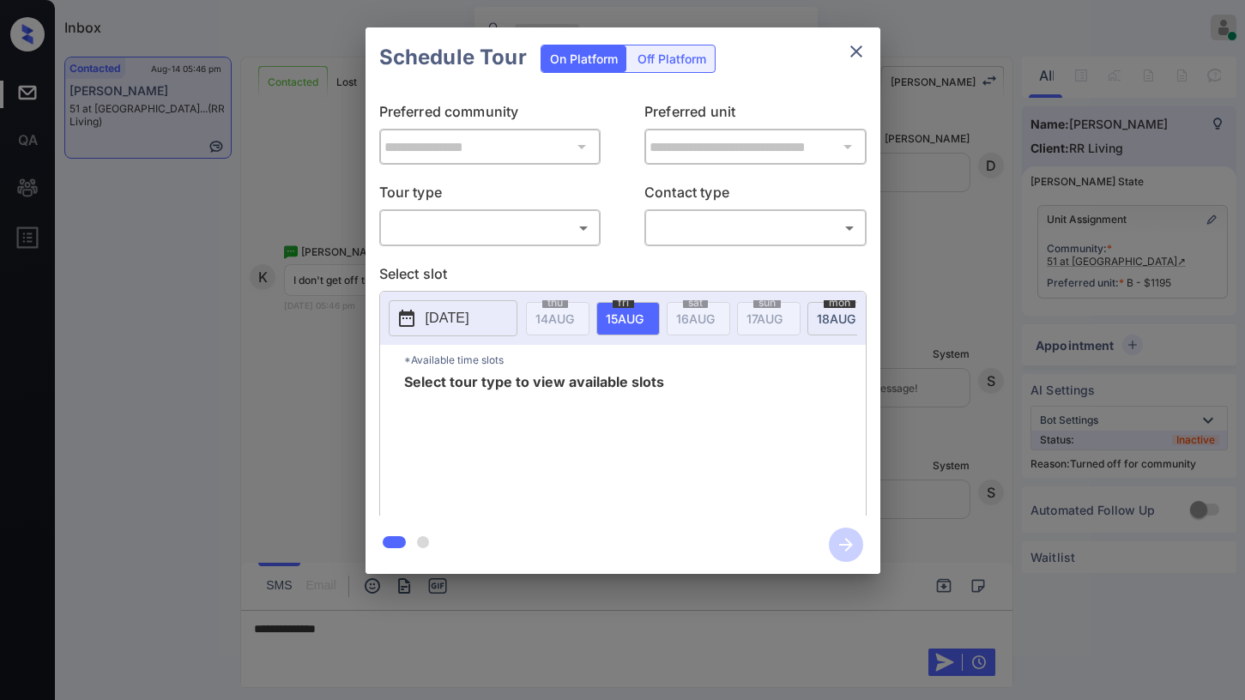
click at [504, 243] on div "​ ​" at bounding box center [490, 227] width 222 height 37
click at [490, 232] on body "Inbox [PERSON_NAME] Online Set yourself offline Set yourself on break Profile S…" at bounding box center [622, 350] width 1245 height 700
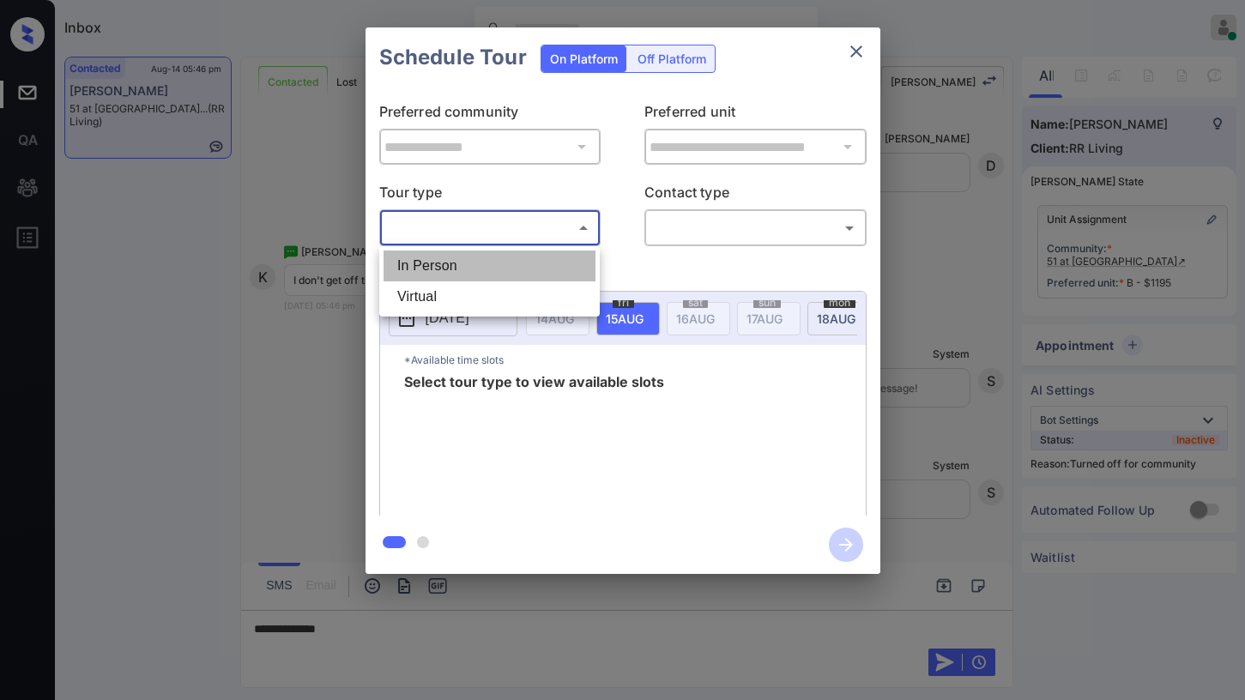
click at [465, 267] on li "In Person" at bounding box center [490, 266] width 212 height 31
type input "********"
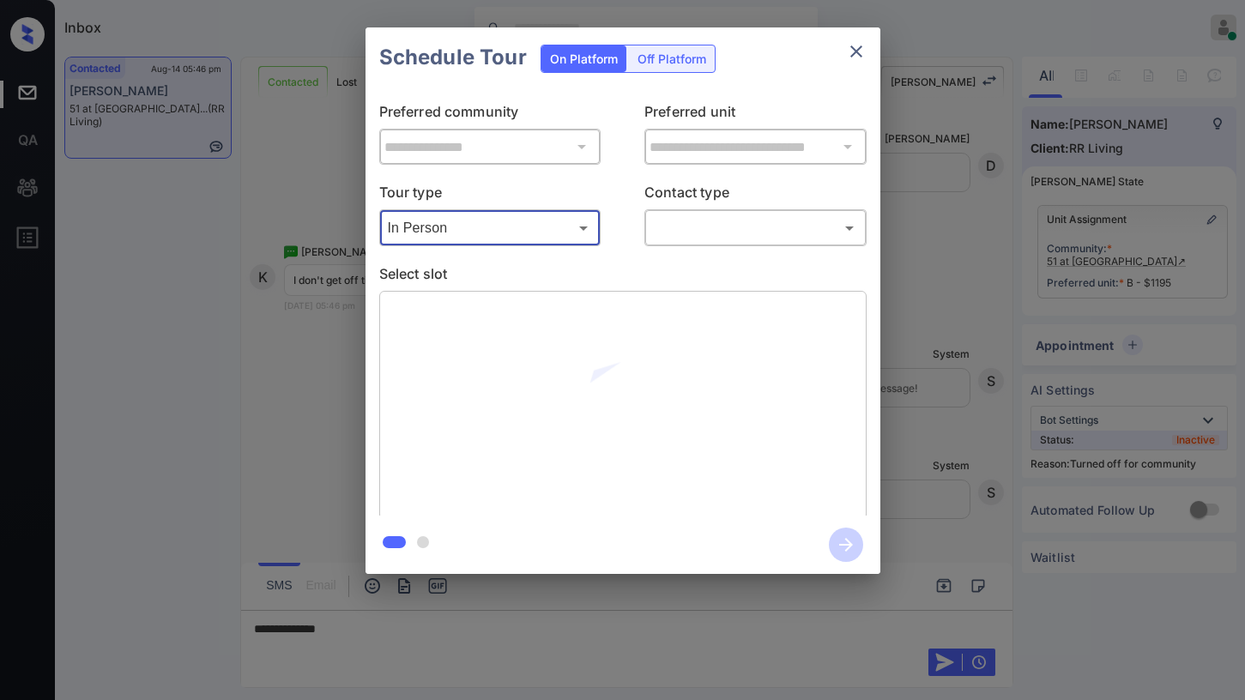
click at [664, 233] on body "Inbox [PERSON_NAME] Online Set yourself offline Set yourself on break Profile S…" at bounding box center [622, 350] width 1245 height 700
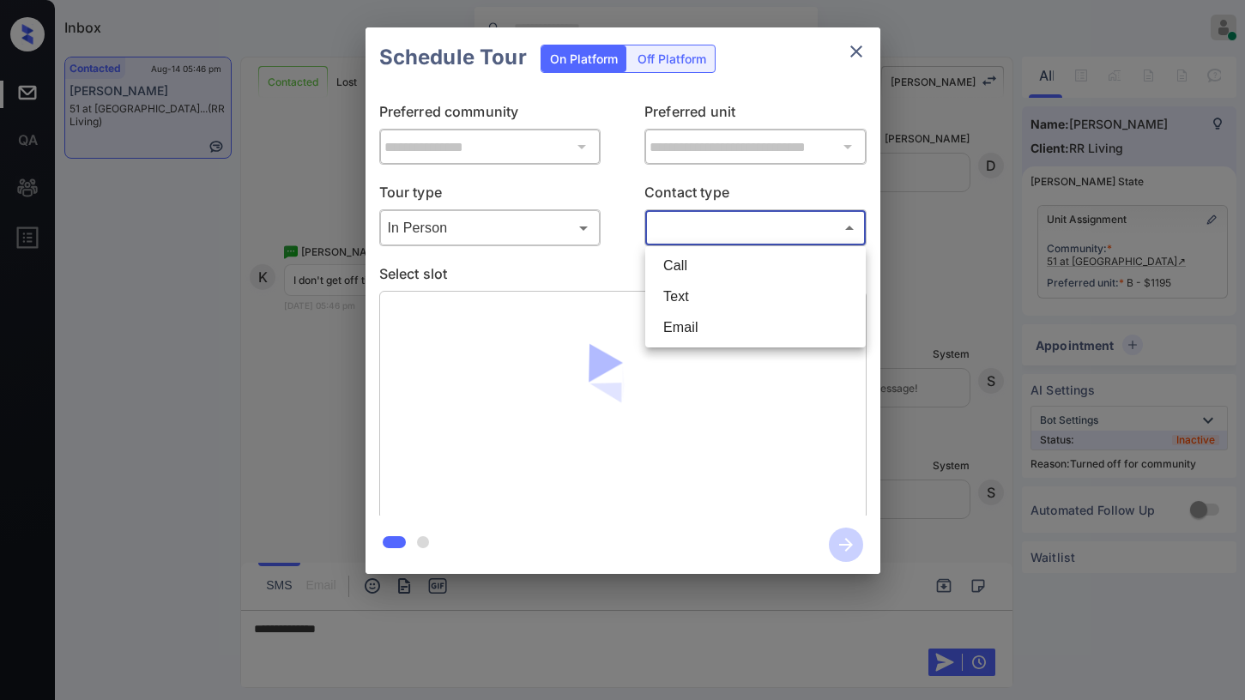
click at [674, 283] on li "Text" at bounding box center [756, 297] width 212 height 31
type input "****"
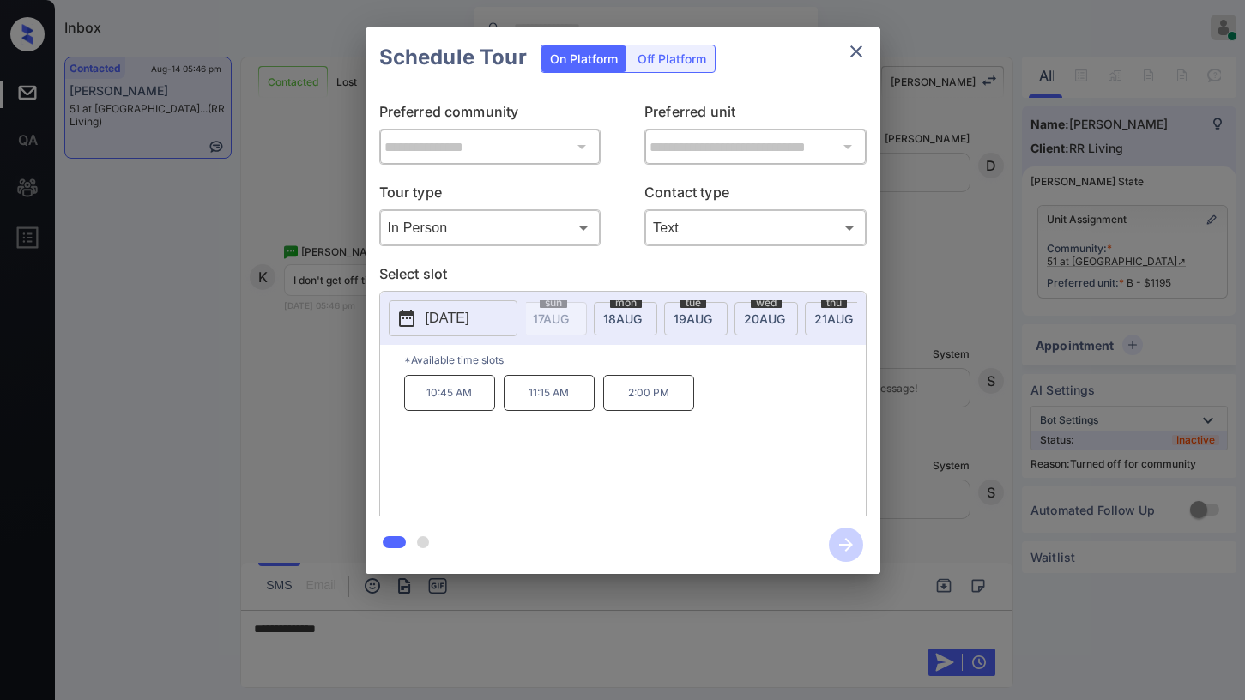
scroll to position [0, 239]
click at [335, 317] on span "[DATE]" at bounding box center [315, 319] width 39 height 15
drag, startPoint x: 747, startPoint y: 402, endPoint x: 847, endPoint y: 252, distance: 180.0
click at [796, 400] on div "10:45 AM 11:15 AM 2:00 PM 2:30 PM" at bounding box center [635, 443] width 462 height 137
copy p "2:30 PM"
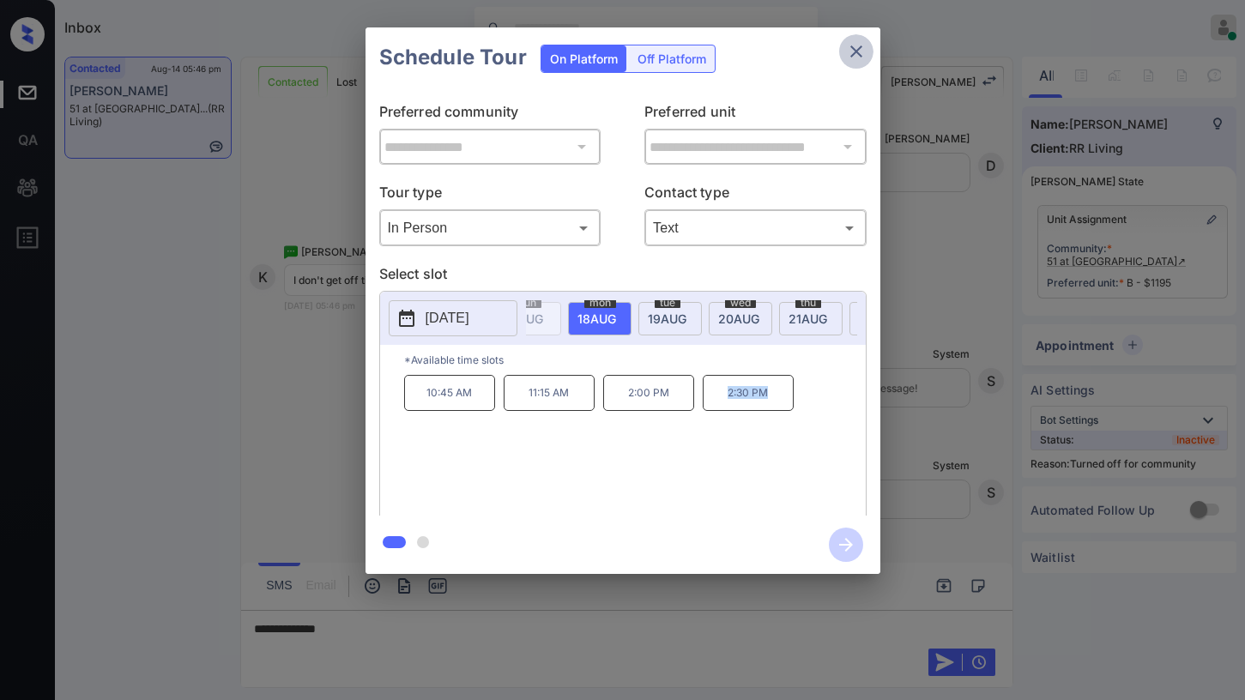
click at [861, 52] on icon "close" at bounding box center [856, 51] width 21 height 21
